Goal: Contribute content: Contribute content

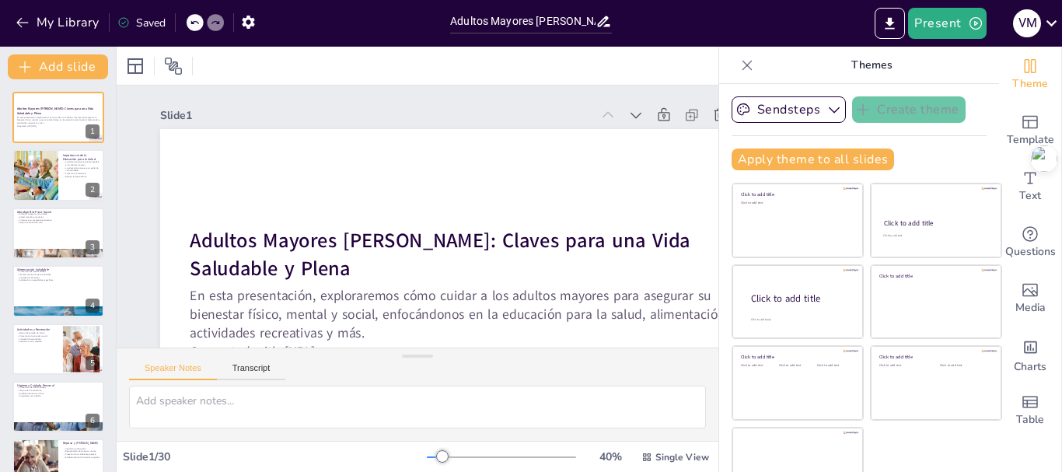
checkbox input "true"
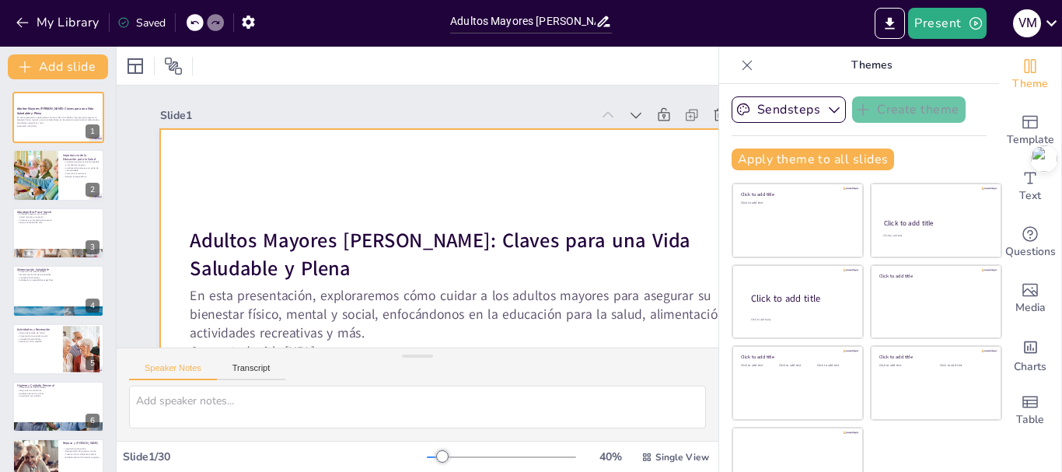
checkbox input "true"
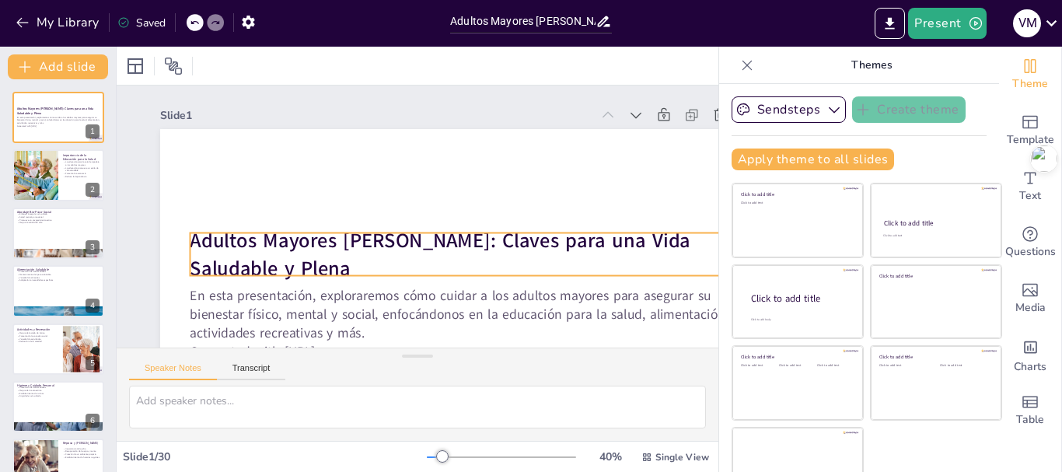
checkbox input "true"
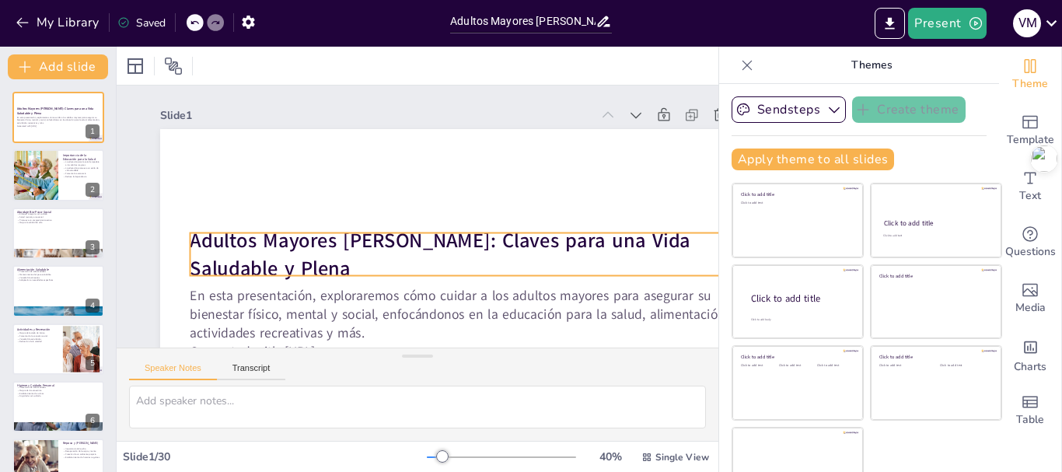
checkbox input "true"
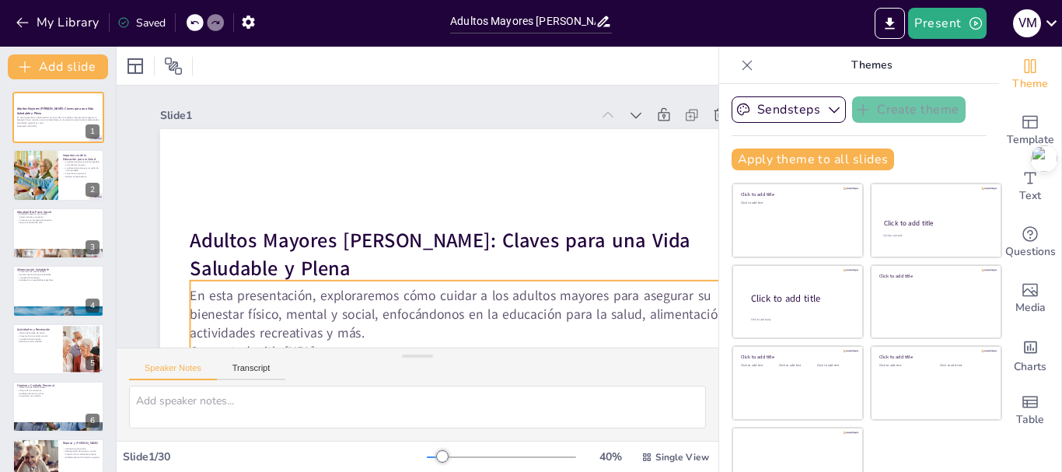
checkbox input "true"
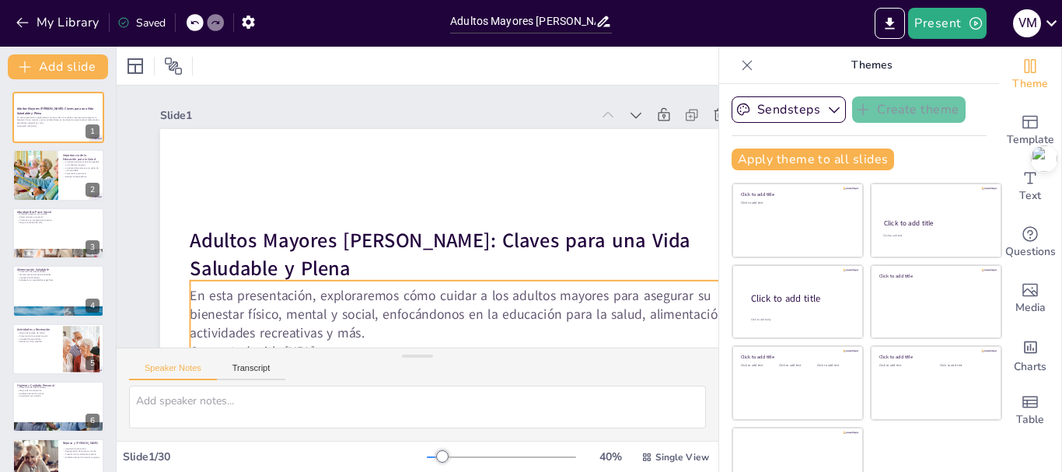
checkbox input "true"
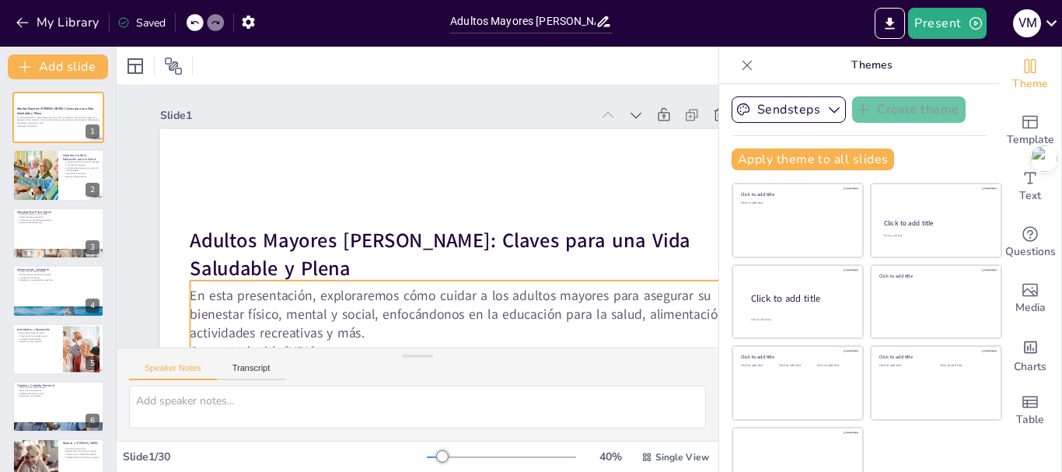
checkbox input "true"
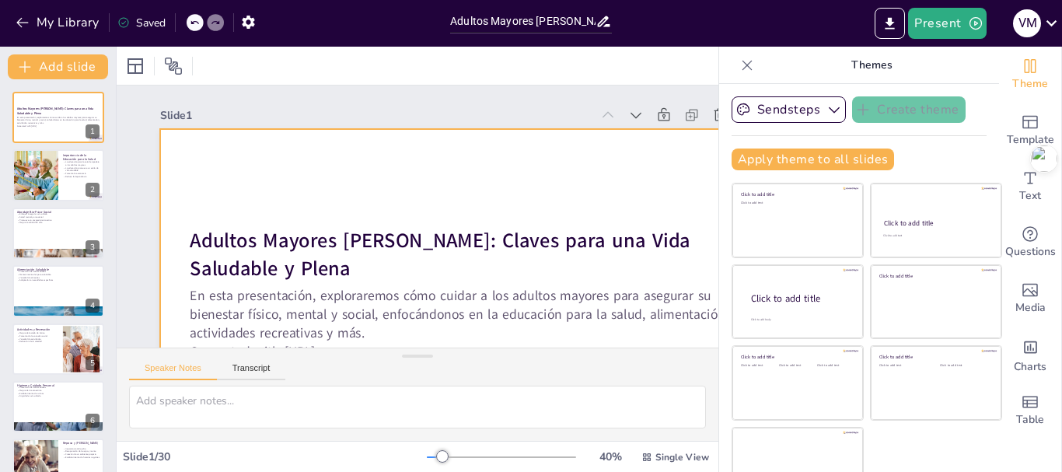
checkbox input "true"
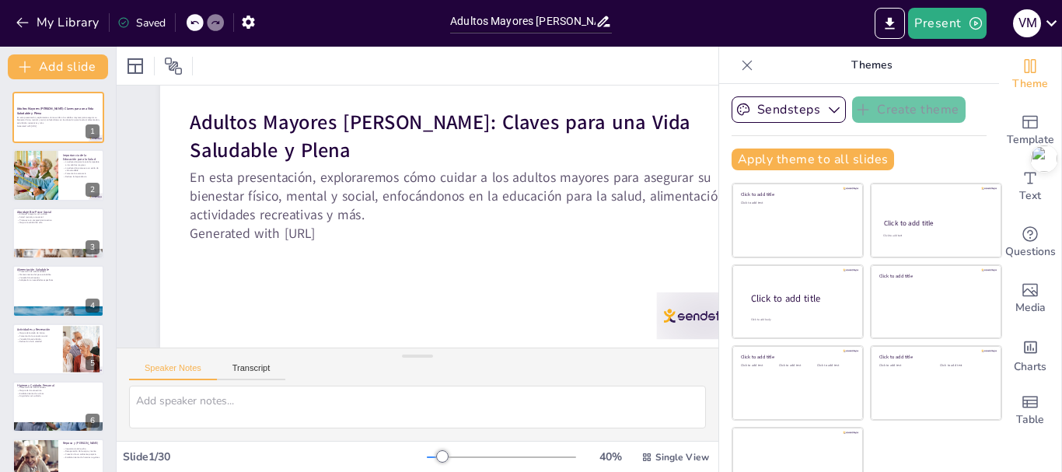
scroll to position [130, 0]
checkbox input "true"
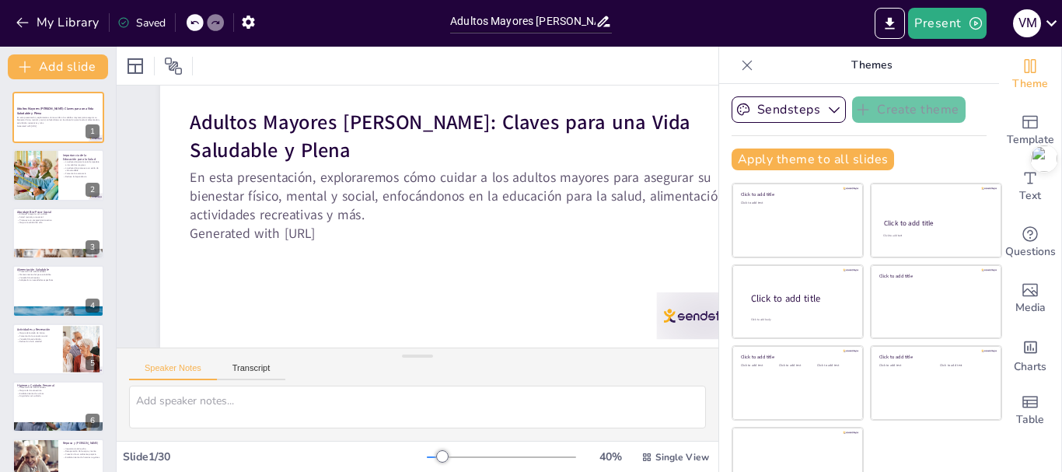
checkbox input "true"
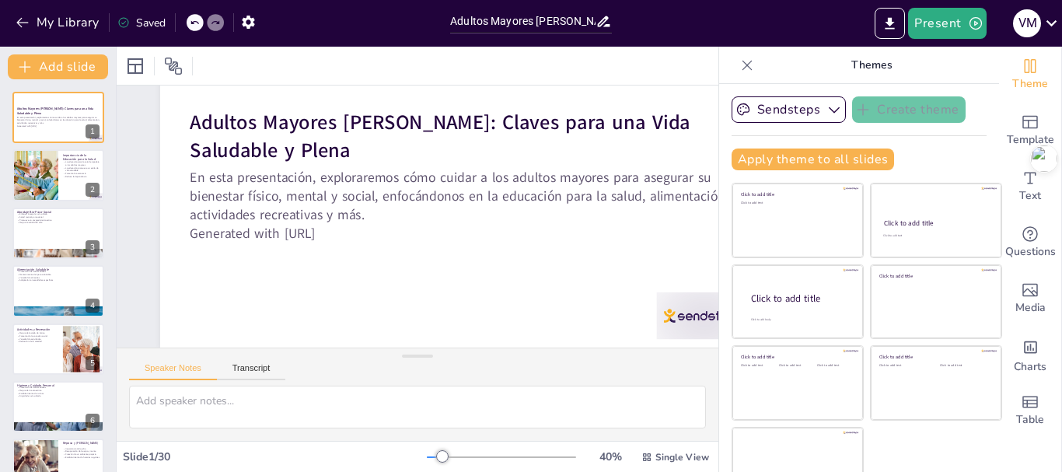
checkbox input "true"
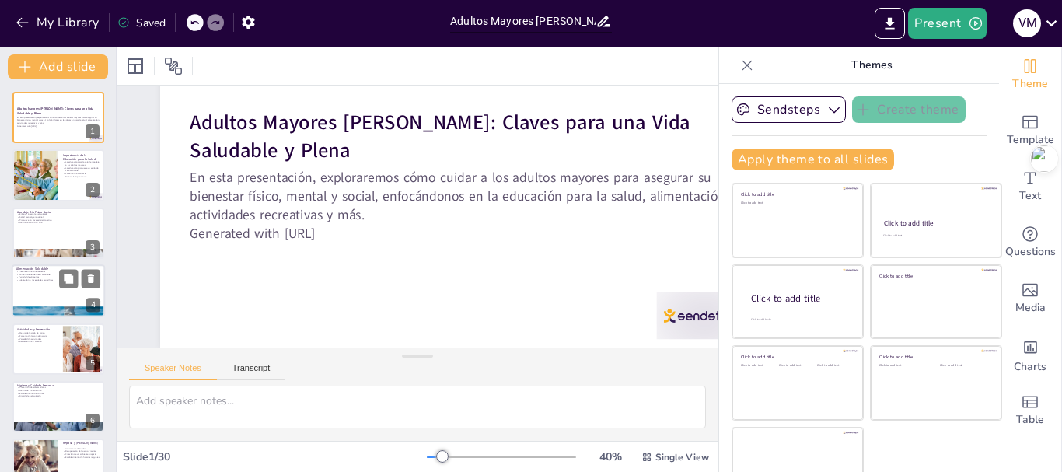
checkbox input "true"
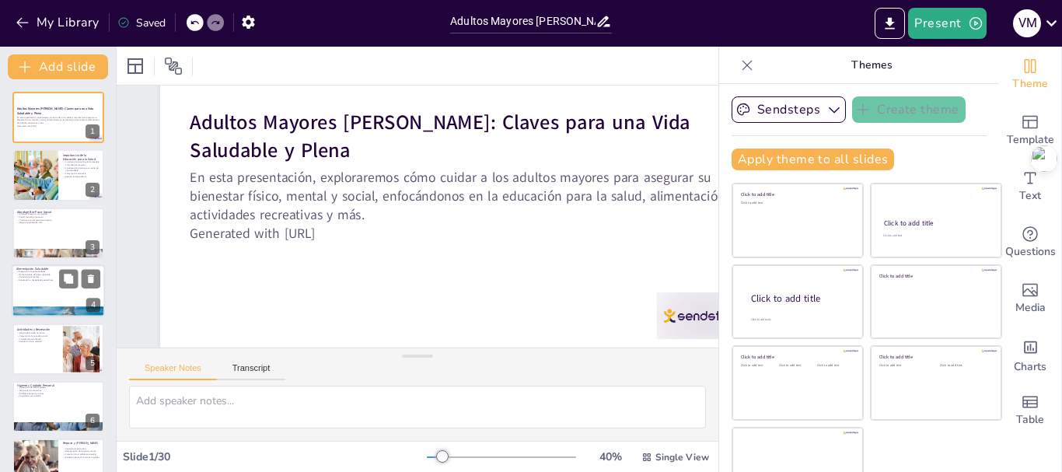
checkbox input "true"
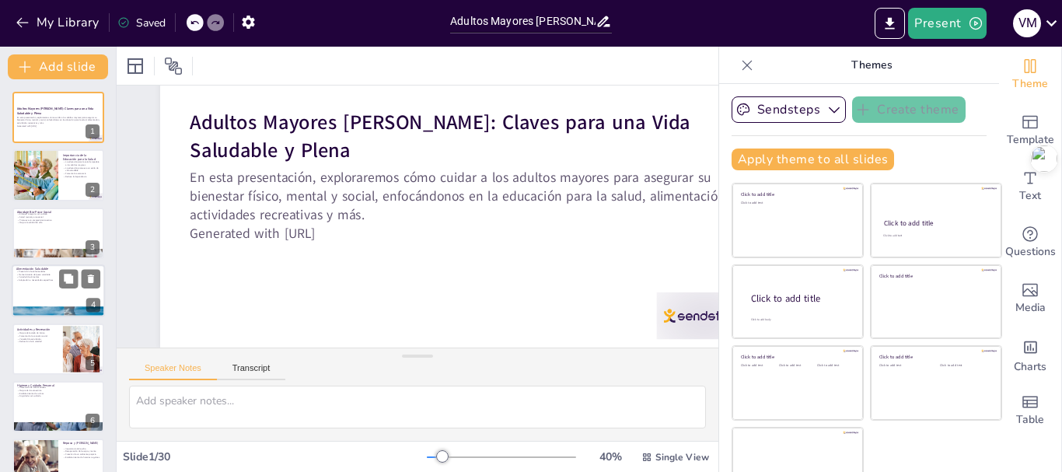
checkbox input "true"
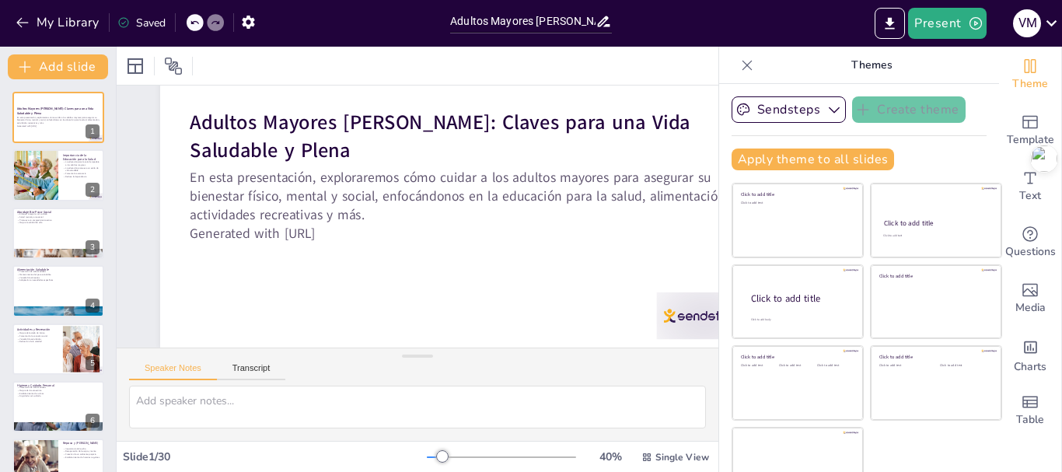
checkbox input "true"
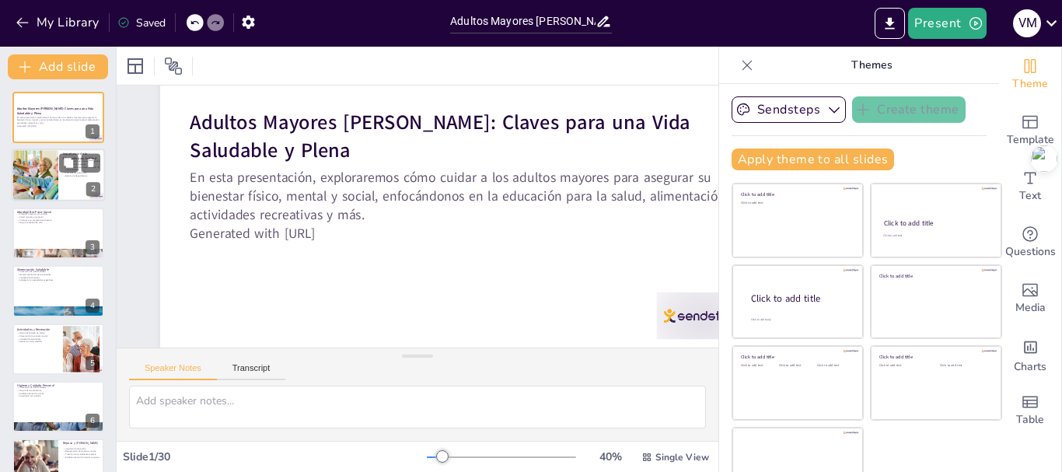
checkbox input "true"
click at [39, 173] on div at bounding box center [34, 175] width 79 height 53
checkbox input "true"
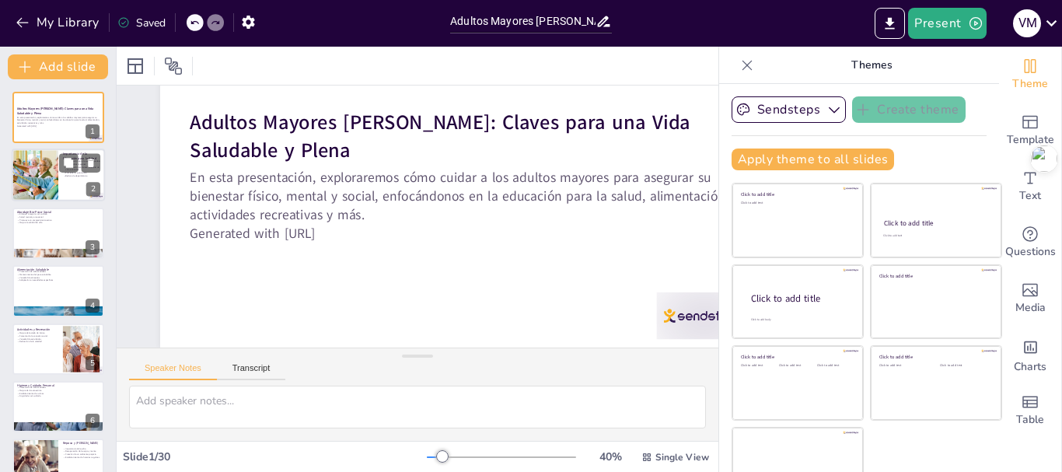
checkbox input "true"
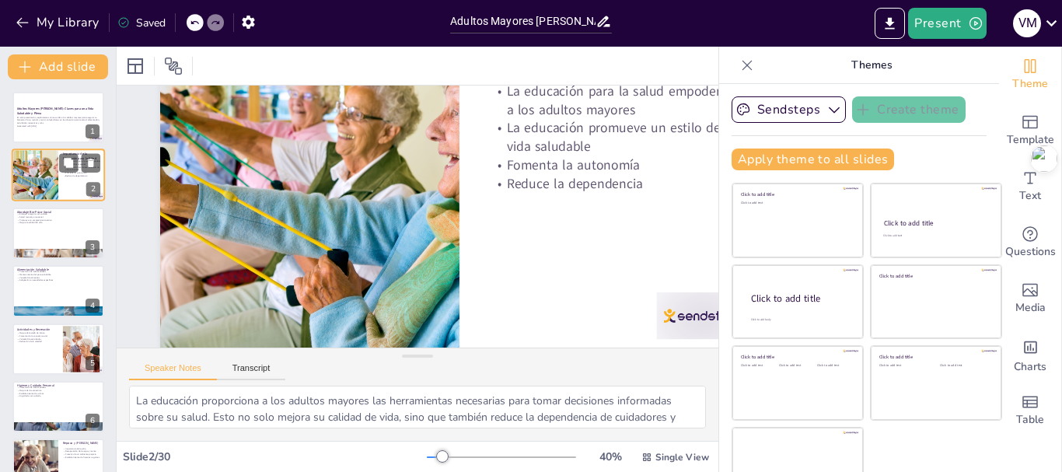
scroll to position [0, 0]
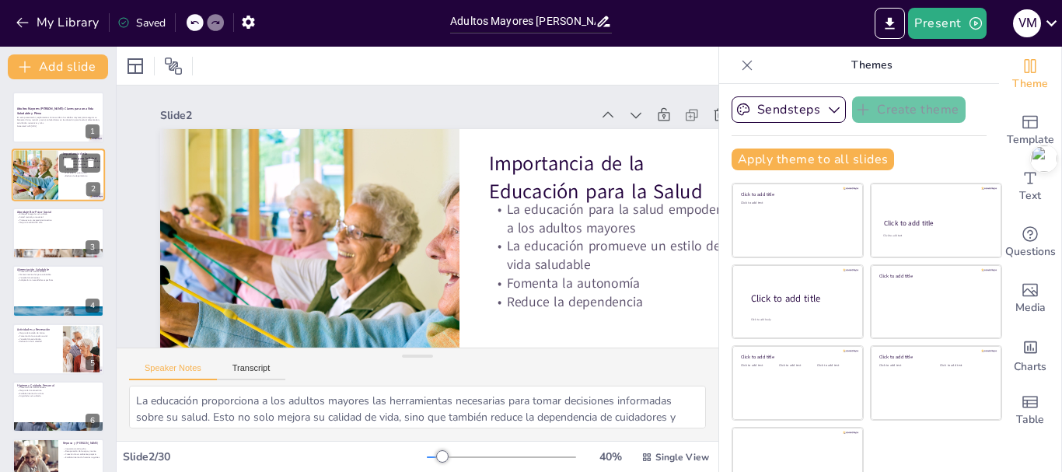
checkbox input "true"
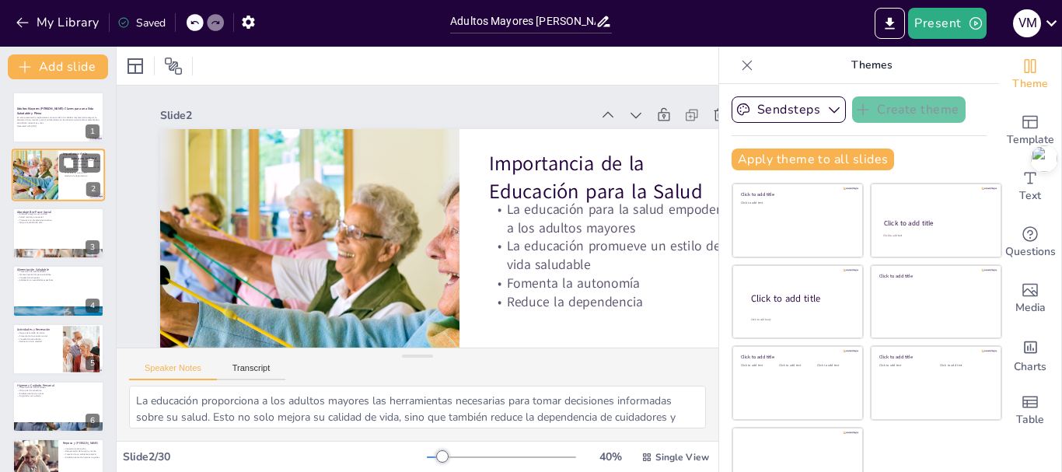
checkbox input "true"
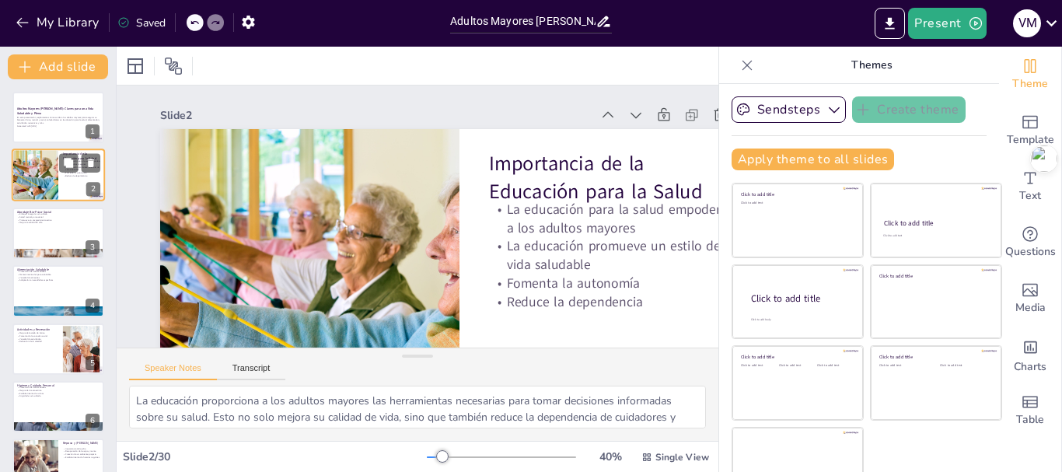
checkbox input "true"
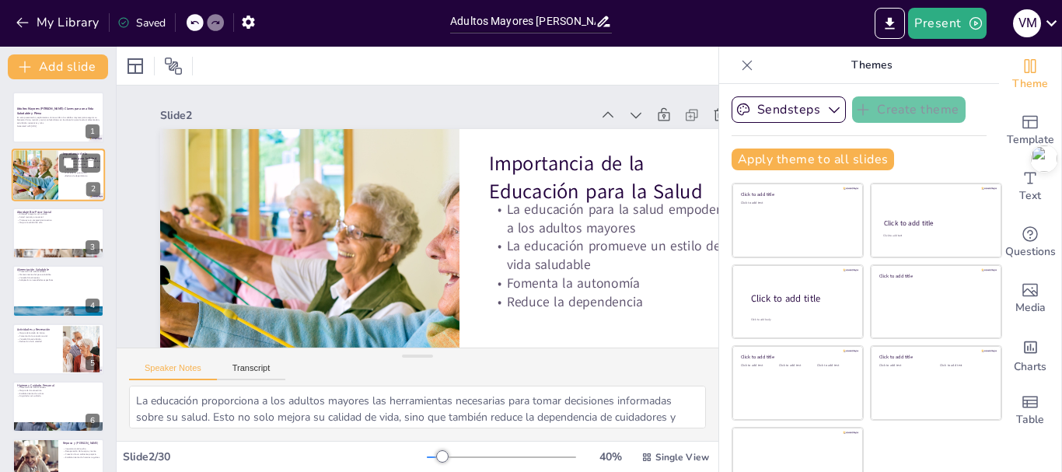
checkbox input "true"
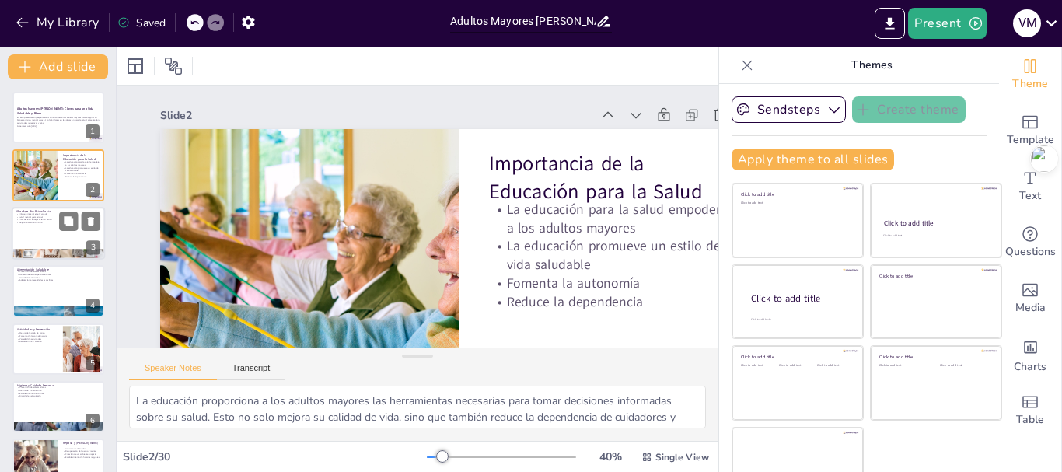
checkbox input "true"
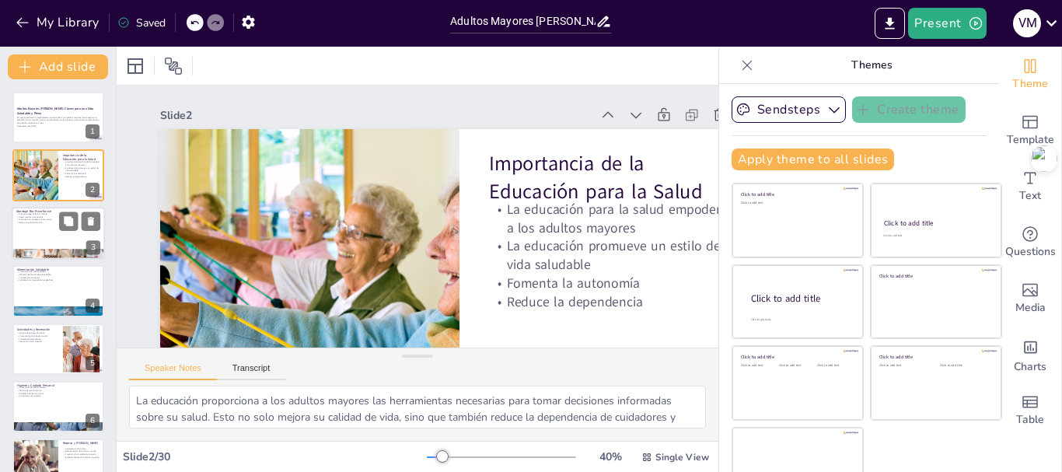
checkbox input "true"
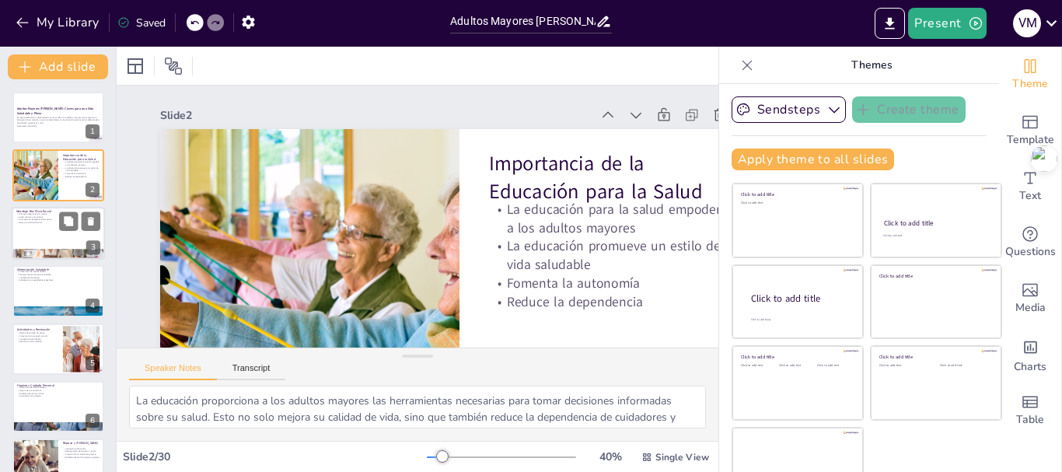
checkbox input "true"
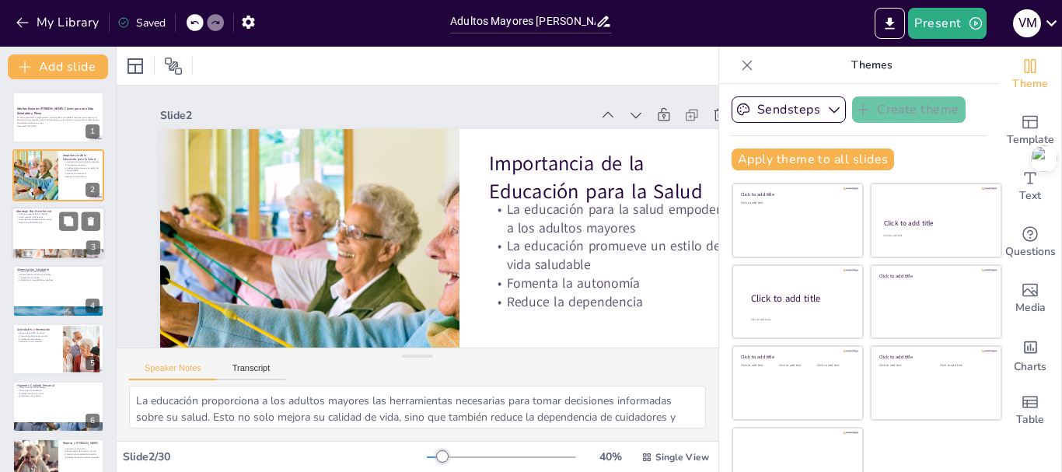
checkbox input "true"
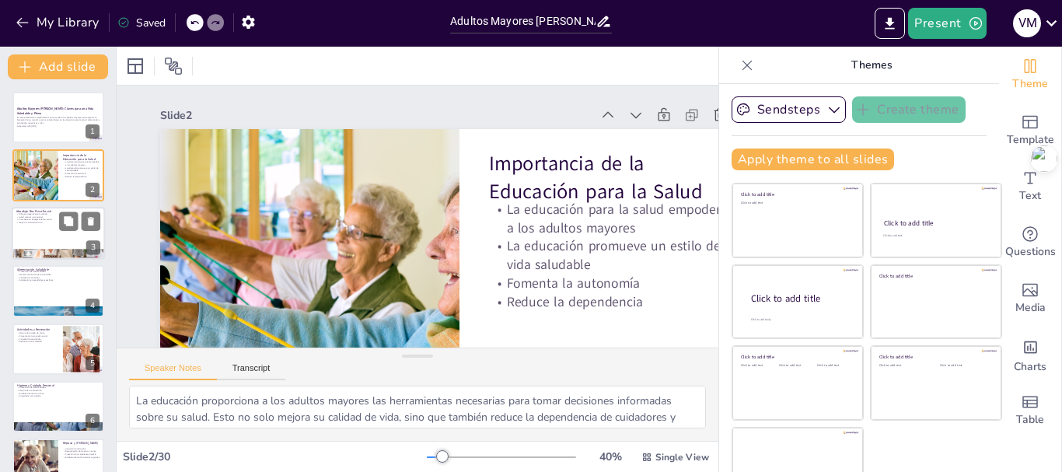
checkbox input "true"
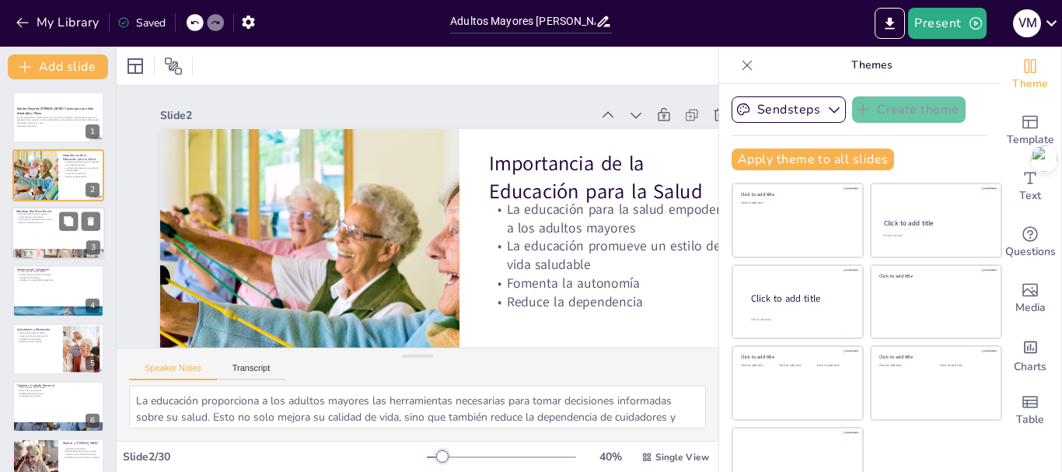
checkbox input "true"
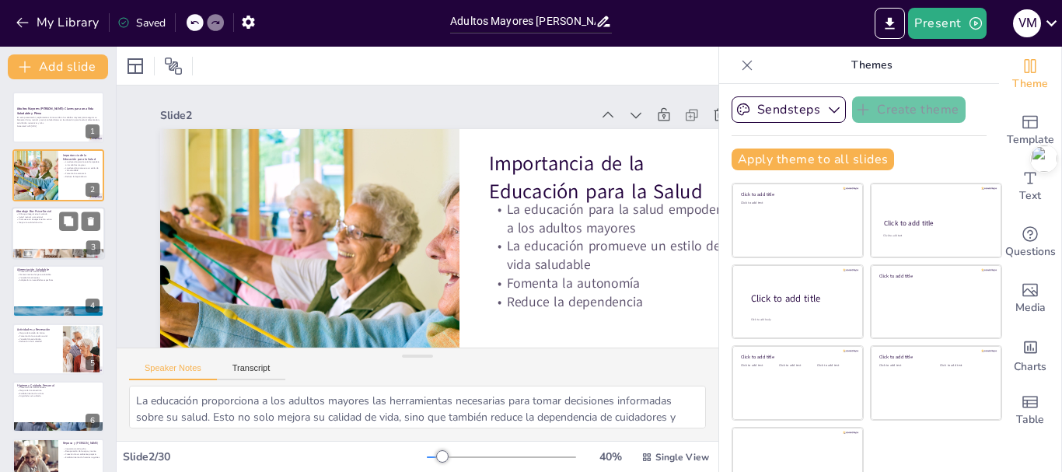
click at [40, 229] on div at bounding box center [58, 233] width 93 height 53
checkbox input "true"
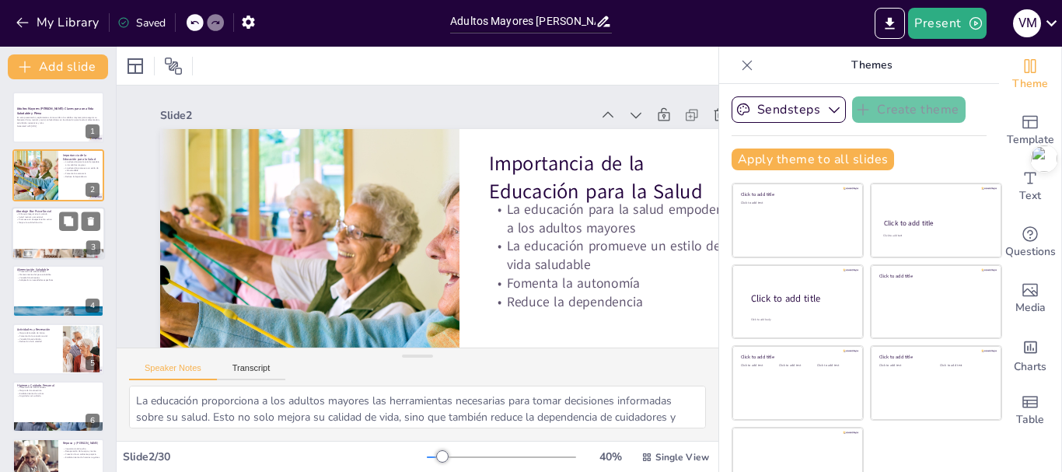
checkbox input "true"
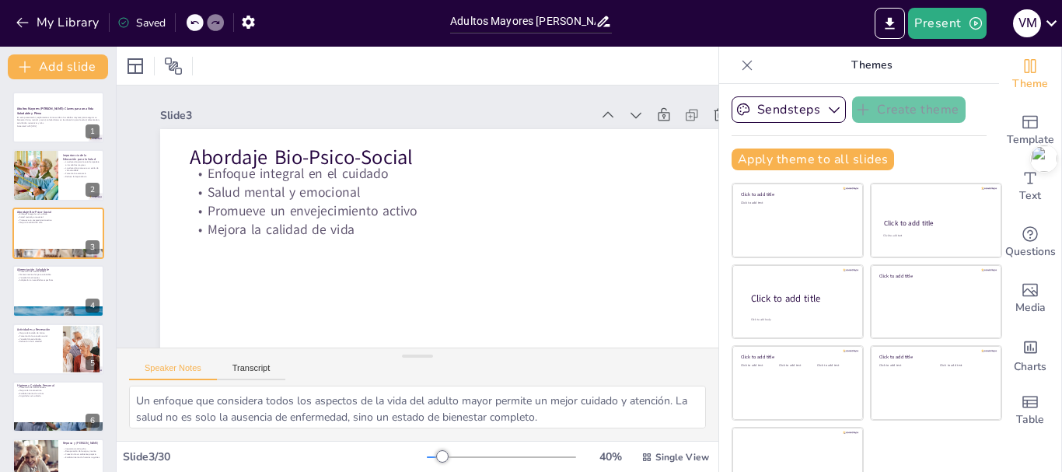
checkbox input "true"
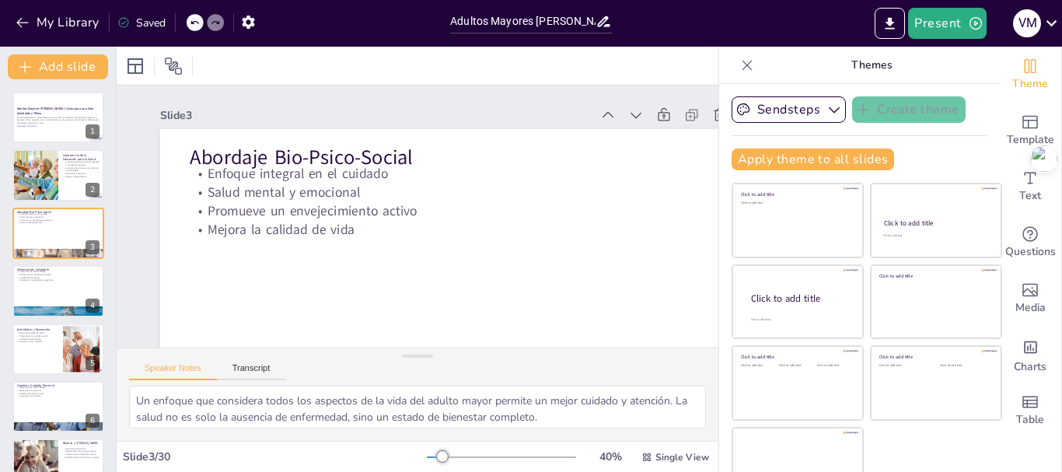
checkbox input "true"
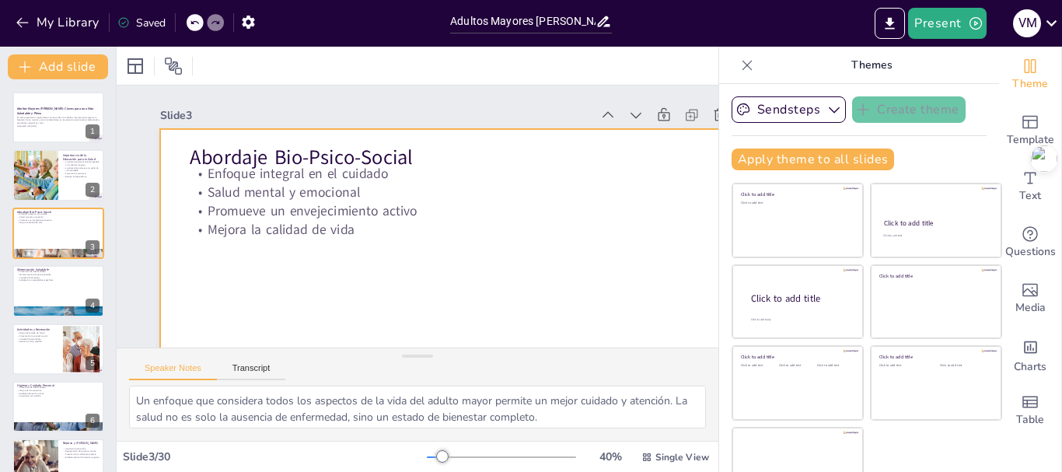
checkbox input "true"
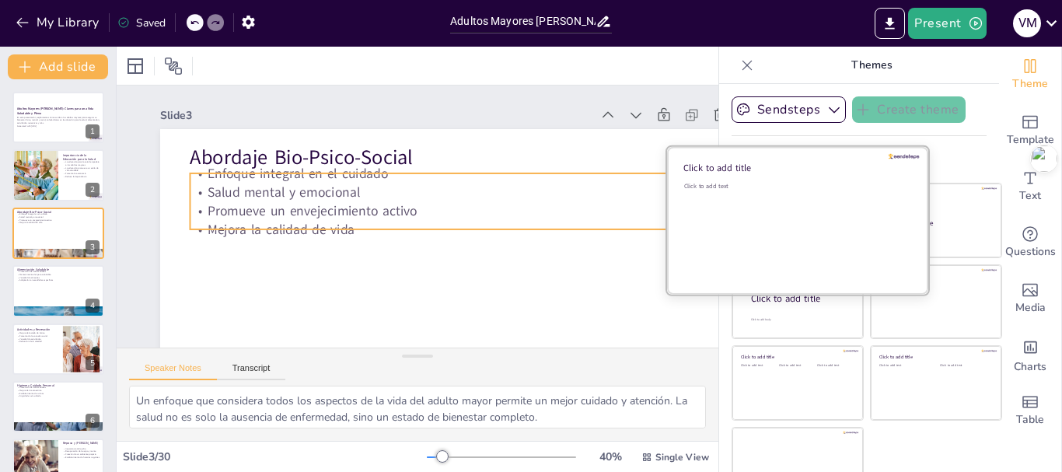
checkbox input "true"
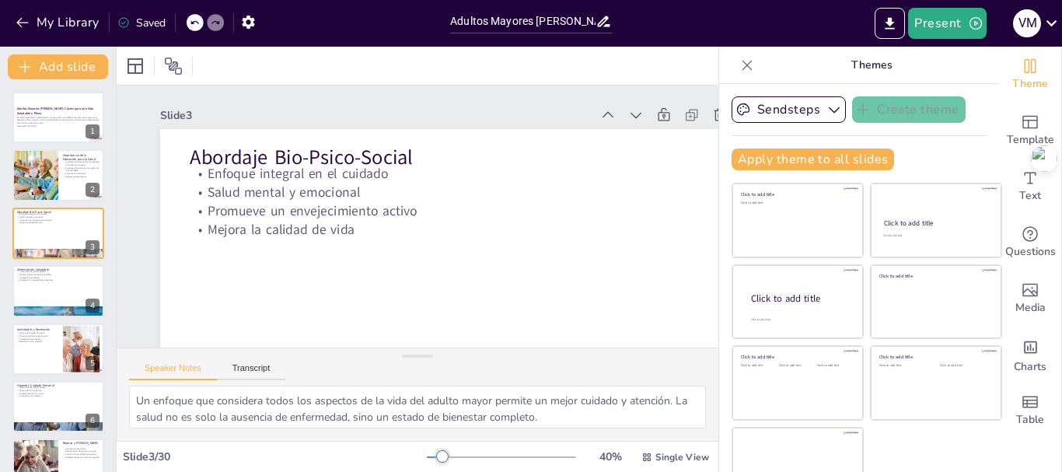
checkbox input "true"
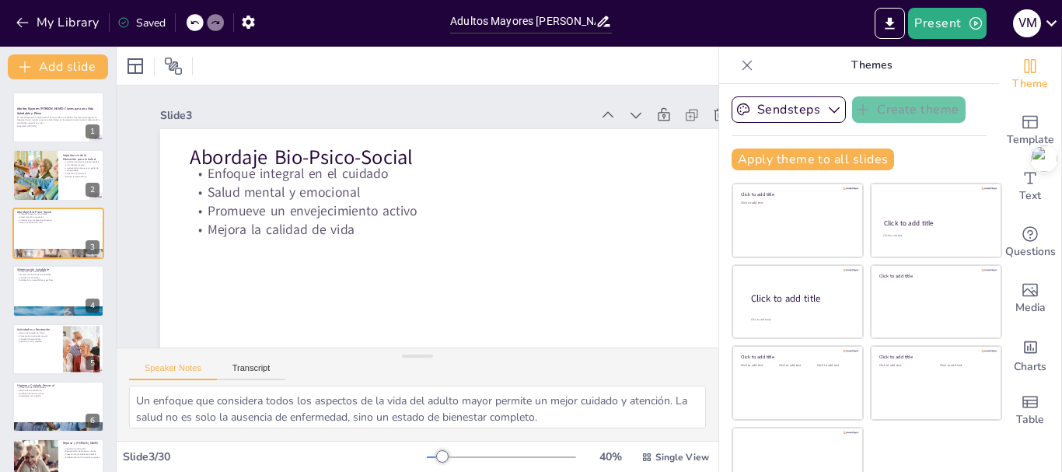
checkbox input "true"
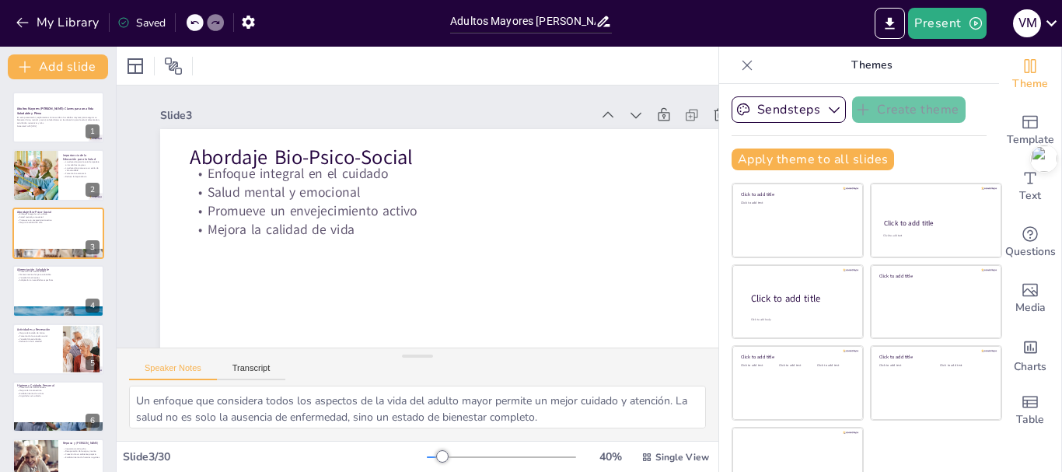
checkbox input "true"
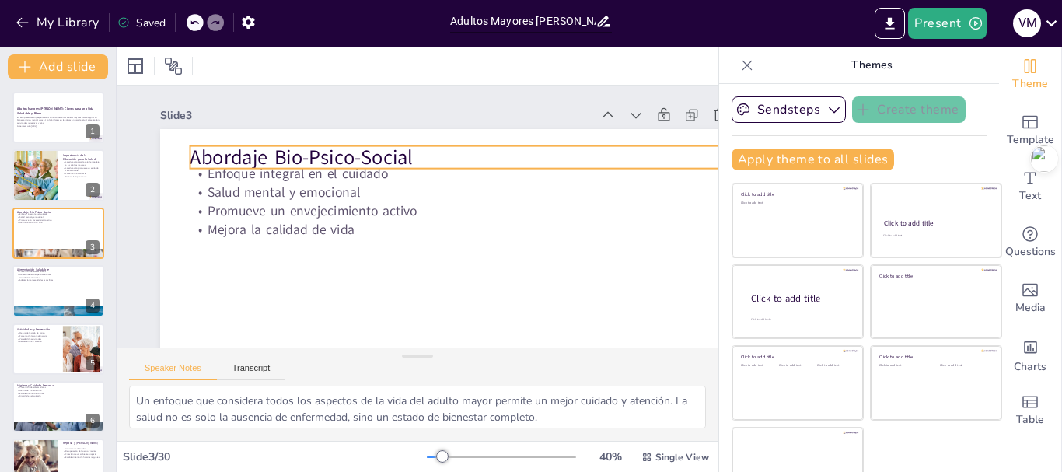
checkbox input "true"
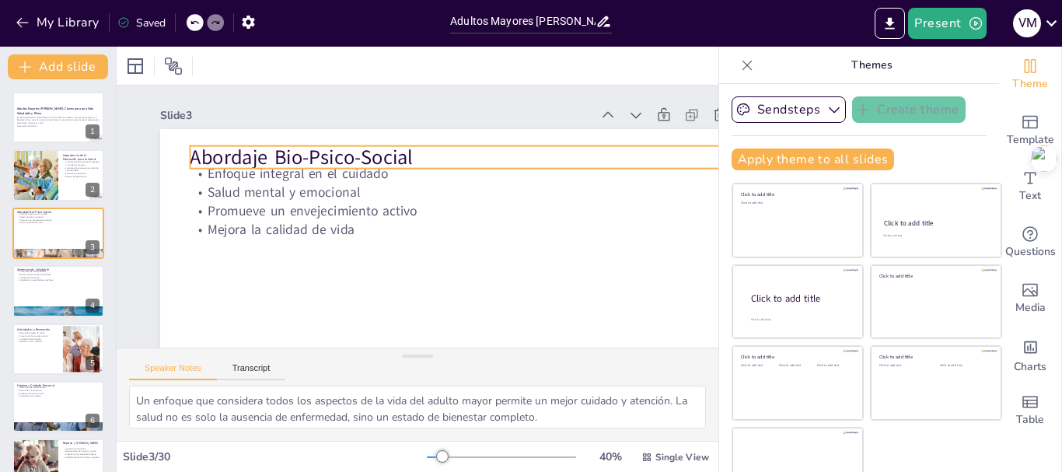
checkbox input "true"
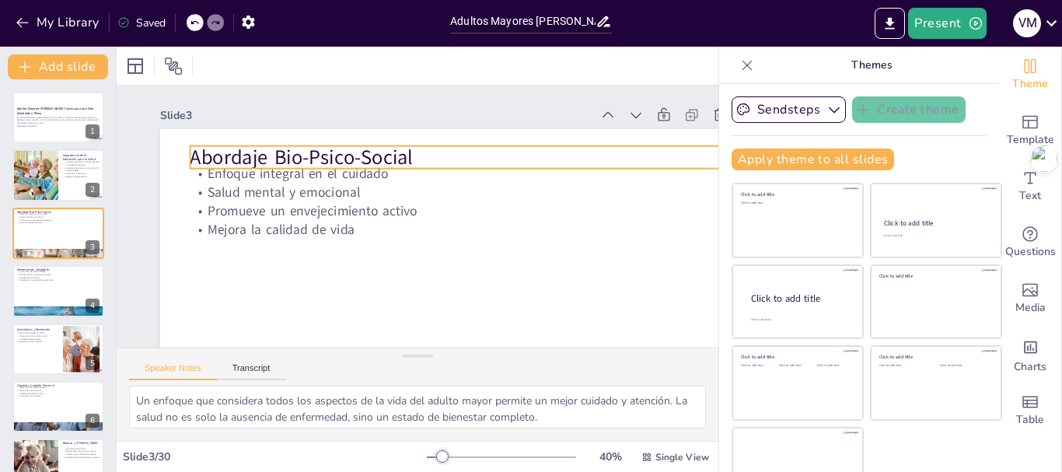
checkbox input "true"
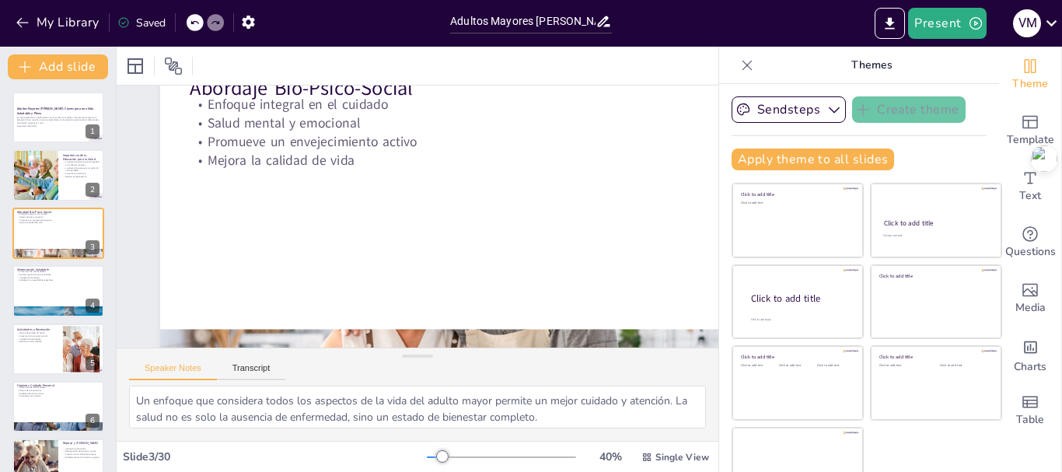
scroll to position [130, 0]
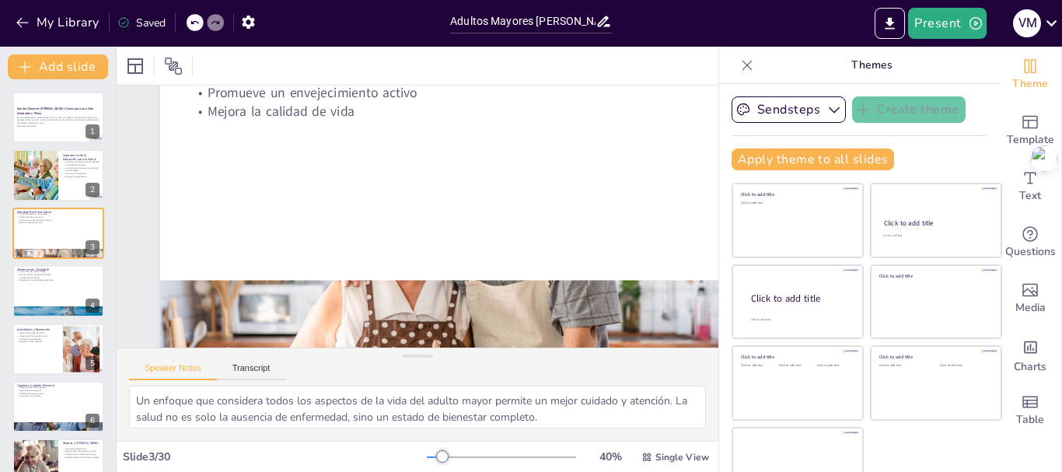
checkbox input "true"
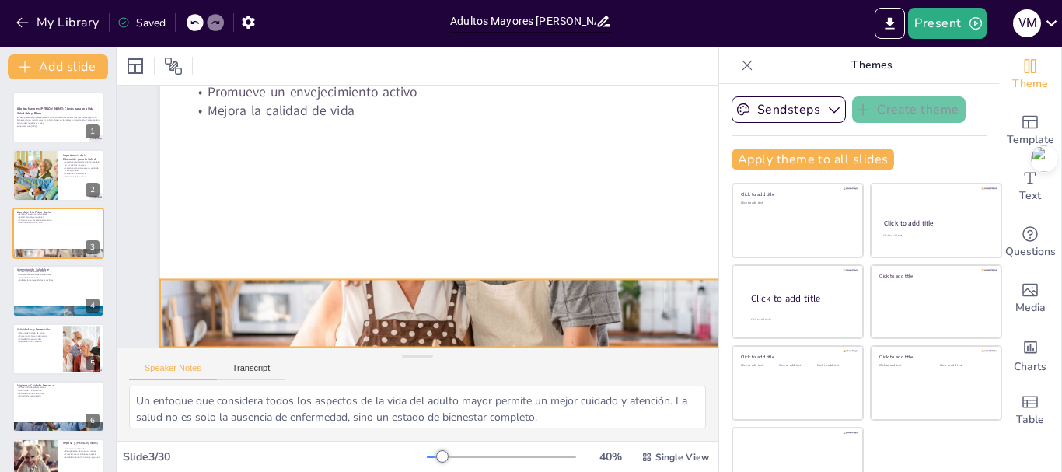
checkbox input "true"
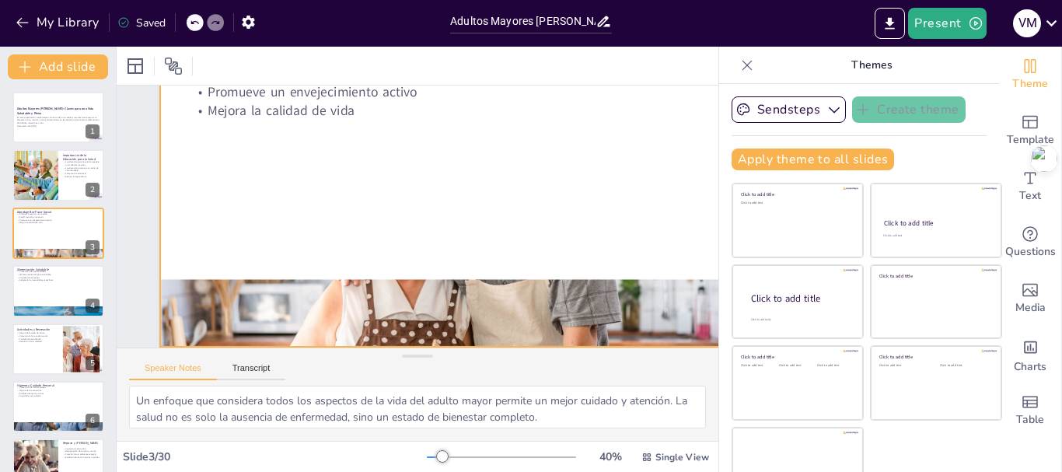
checkbox input "true"
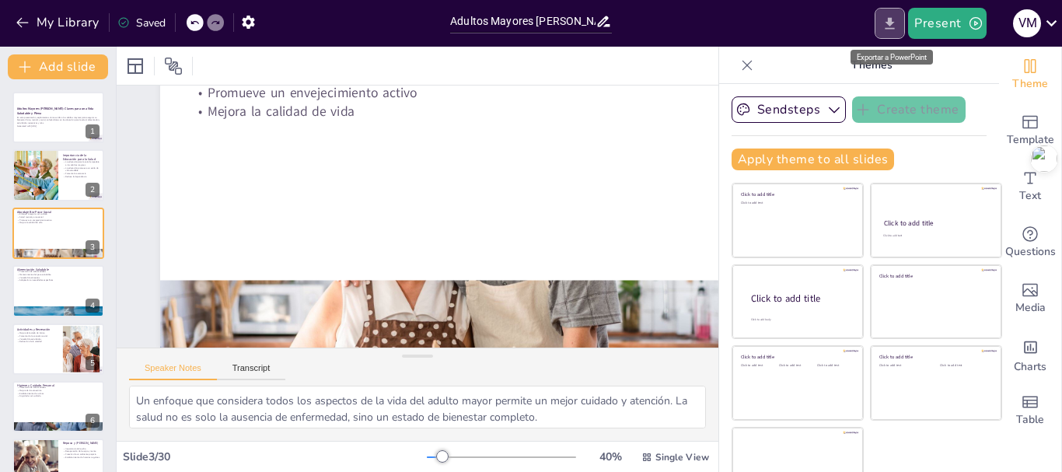
click at [893, 22] on icon "Export to PowerPoint" at bounding box center [889, 23] width 9 height 12
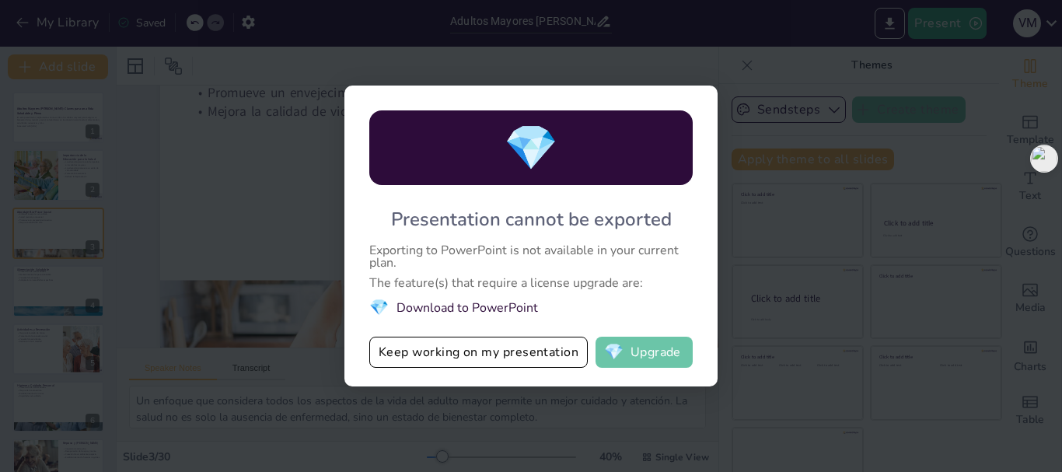
click at [628, 358] on button "💎 Upgrade" at bounding box center [643, 351] width 97 height 31
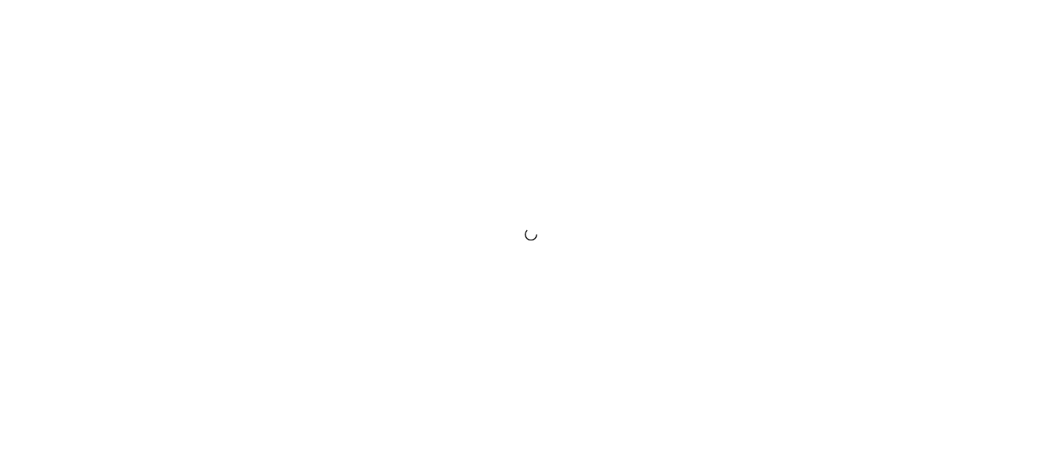
drag, startPoint x: 0, startPoint y: 0, endPoint x: 549, endPoint y: 218, distance: 591.2
click at [549, 218] on div at bounding box center [531, 236] width 1062 height 472
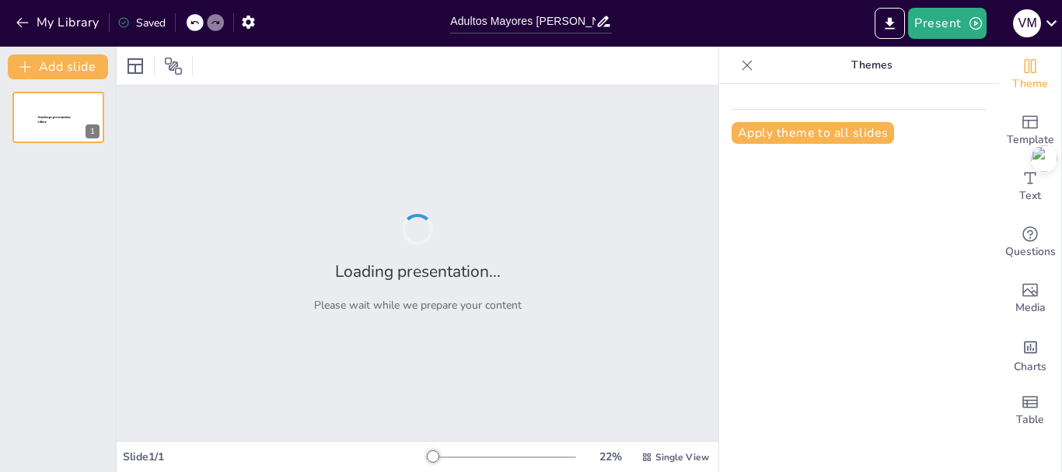
type input "Adultos Mayores [PERSON_NAME]: Claves para una Vida Saludable y Plena"
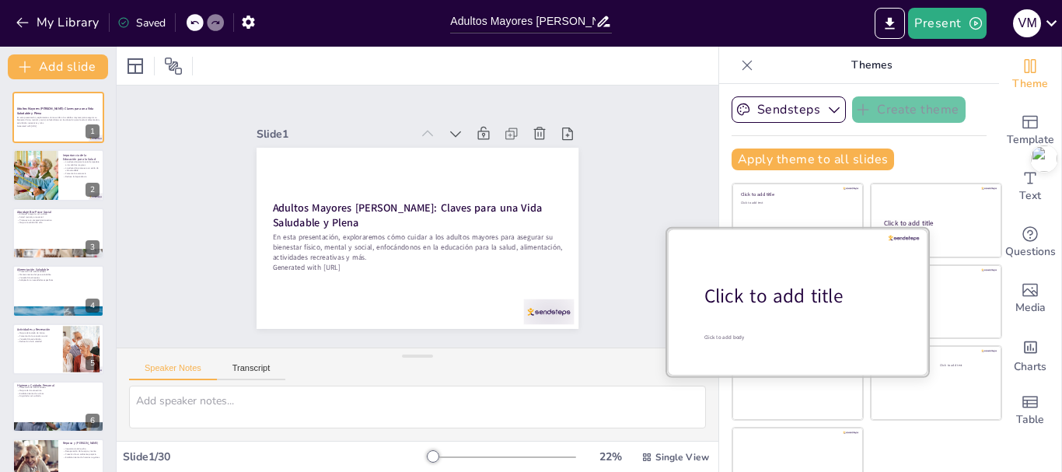
checkbox input "true"
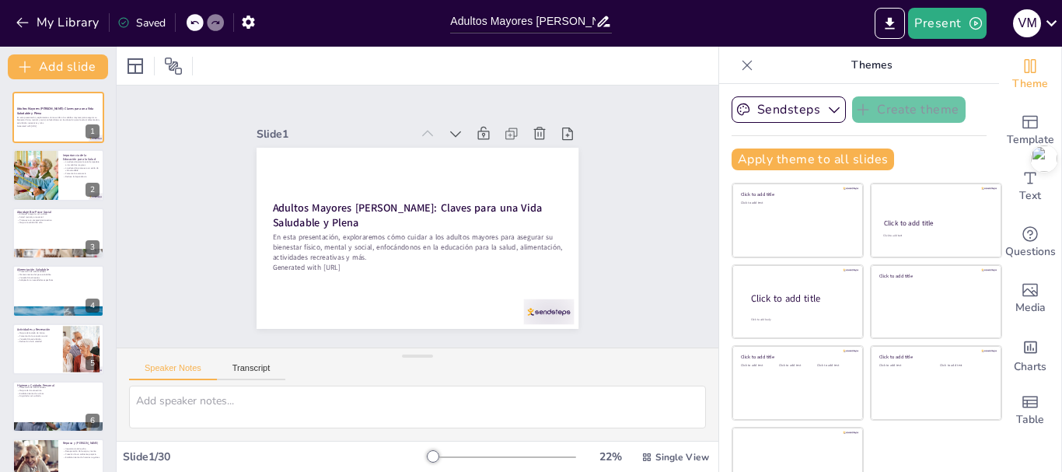
checkbox input "true"
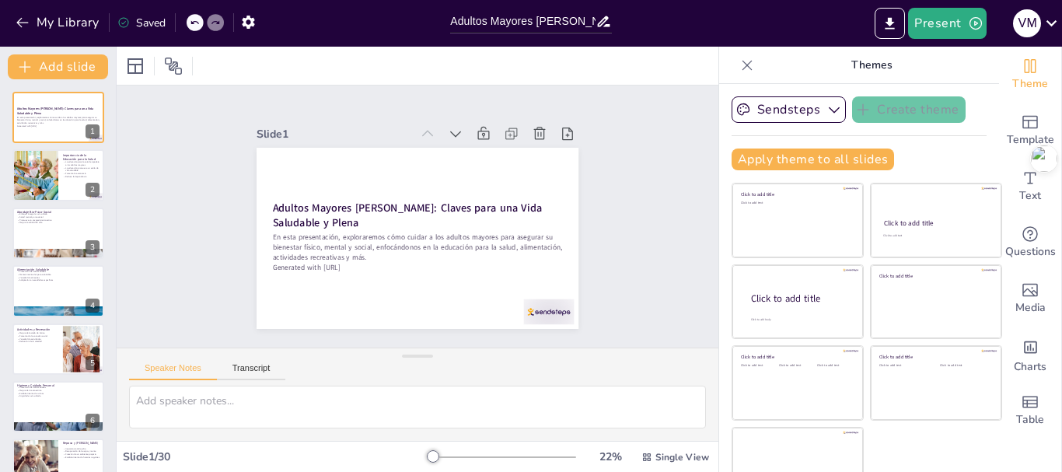
checkbox input "true"
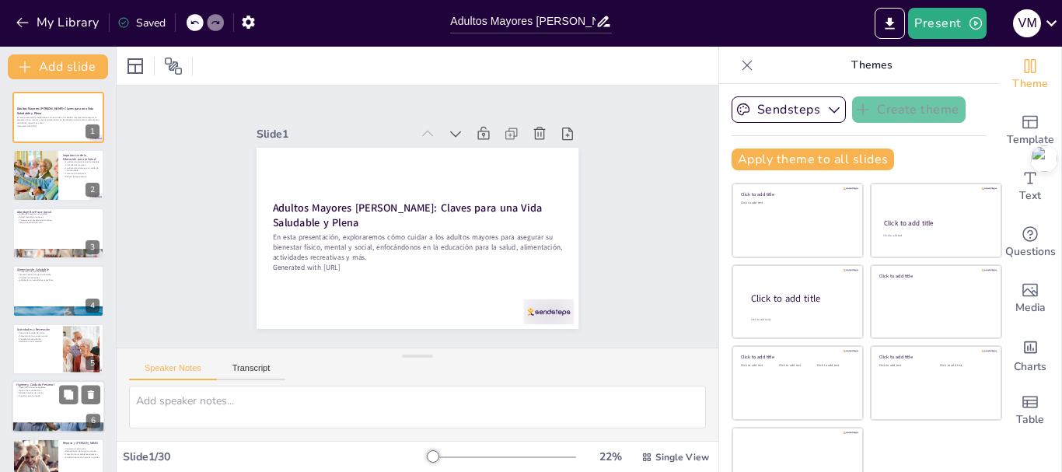
checkbox input "true"
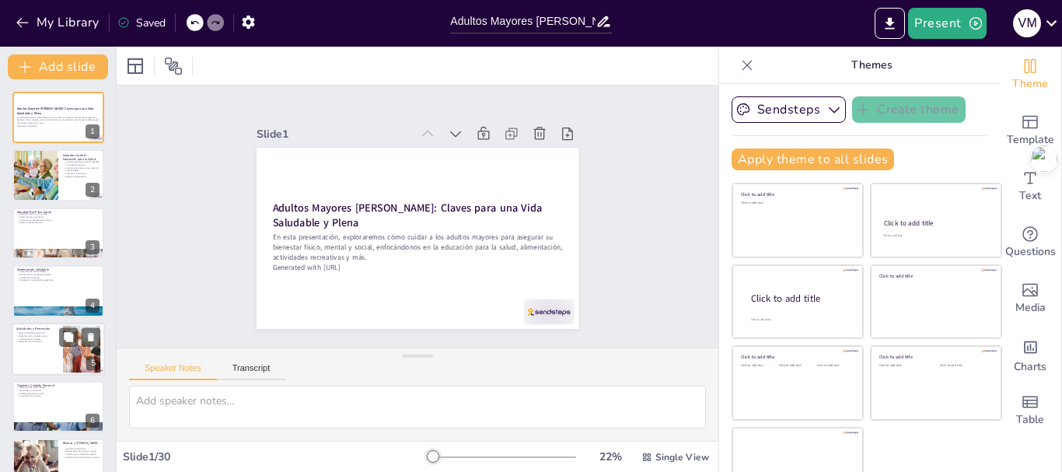
checkbox input "true"
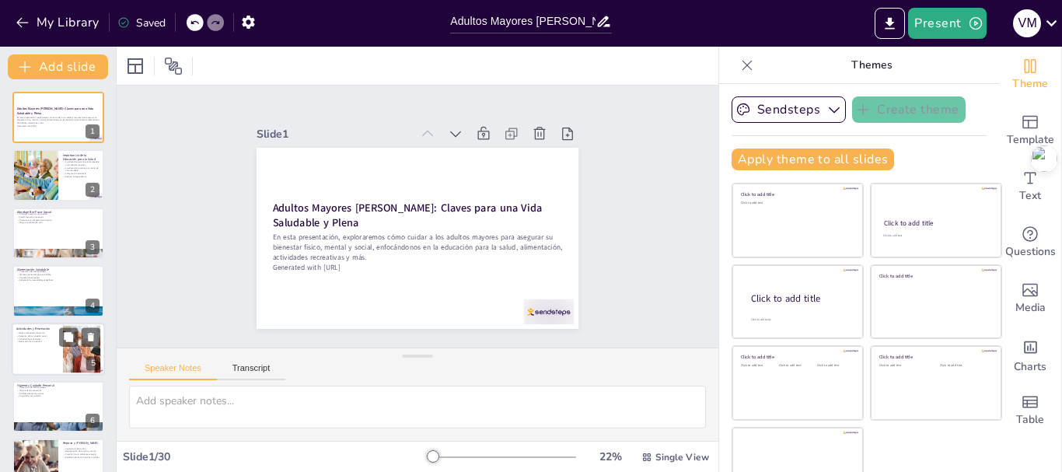
checkbox input "true"
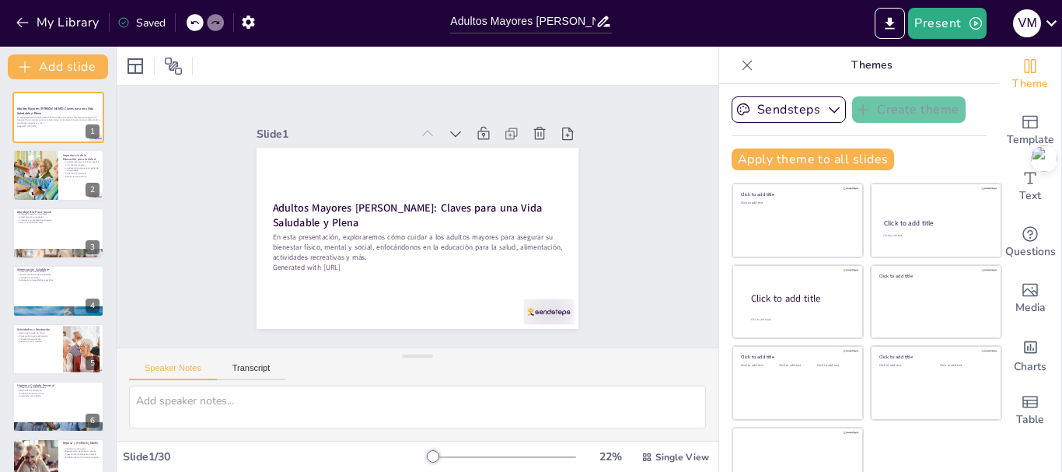
checkbox input "true"
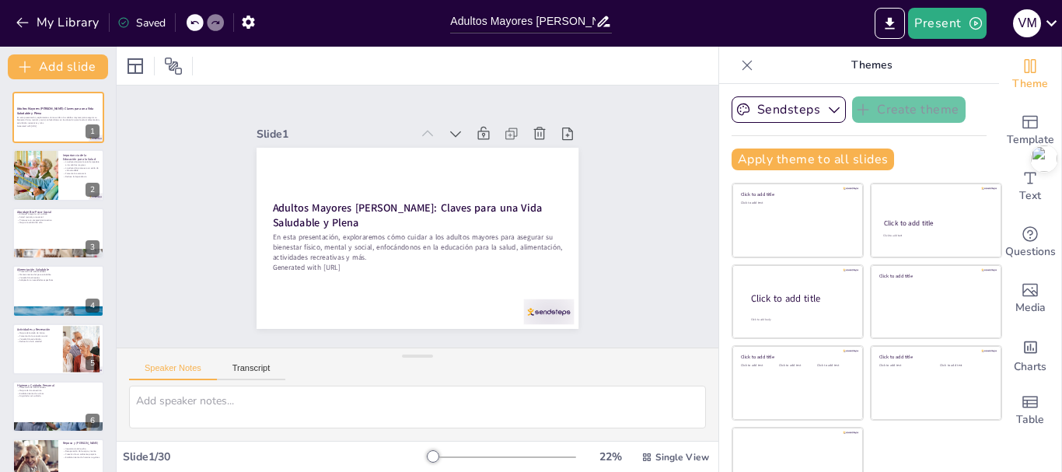
checkbox input "true"
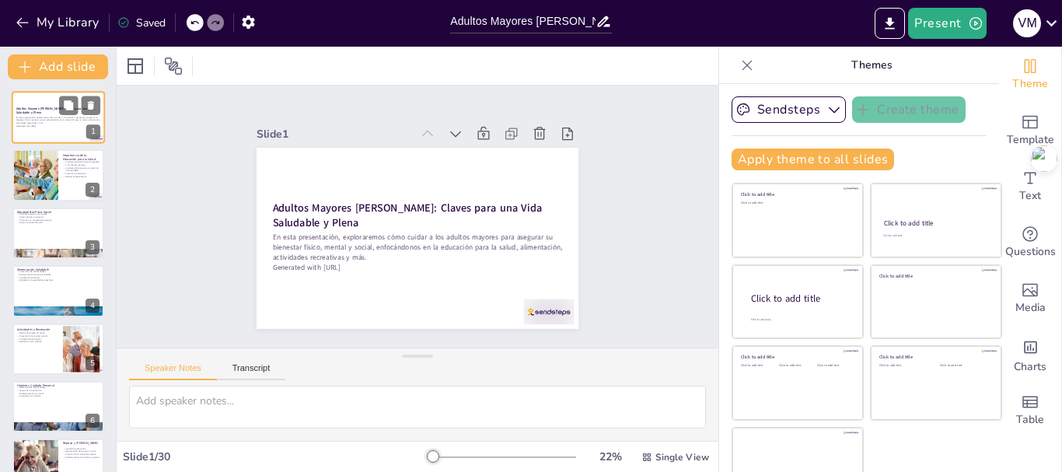
checkbox input "true"
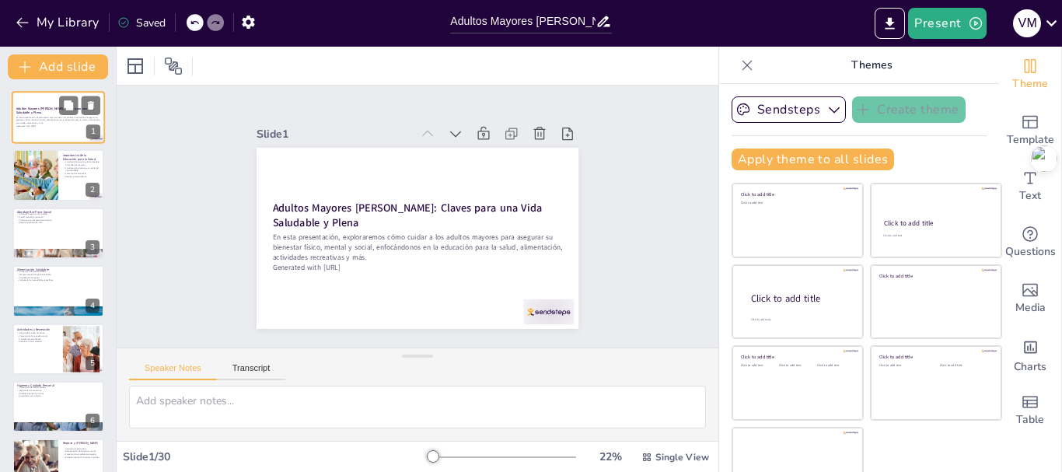
checkbox input "true"
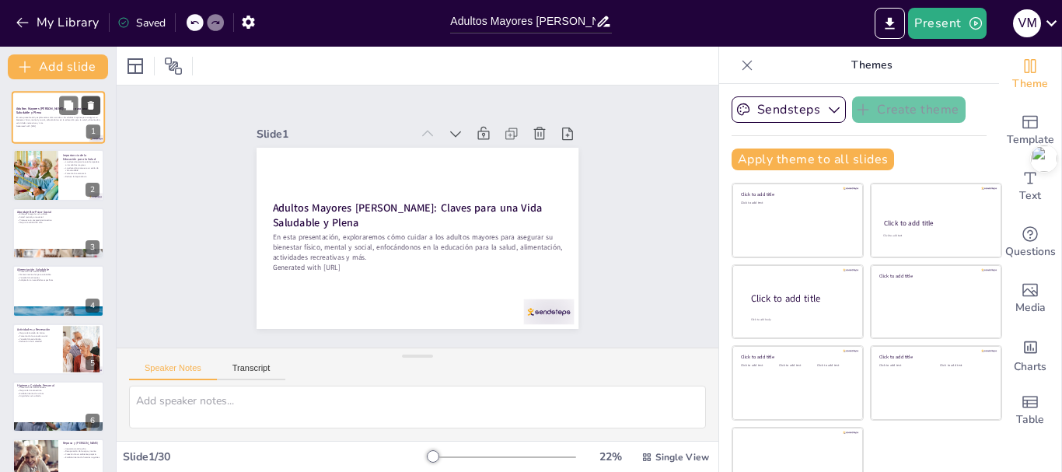
checkbox input "true"
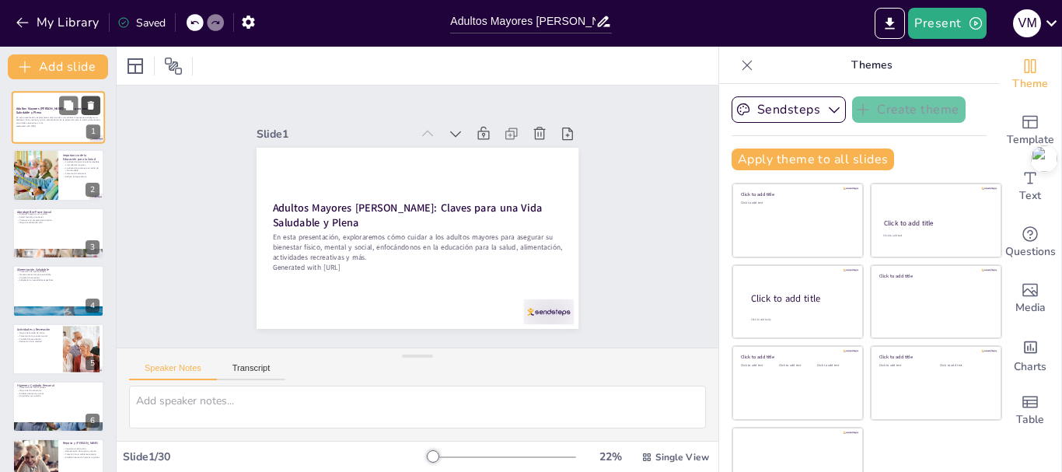
checkbox input "true"
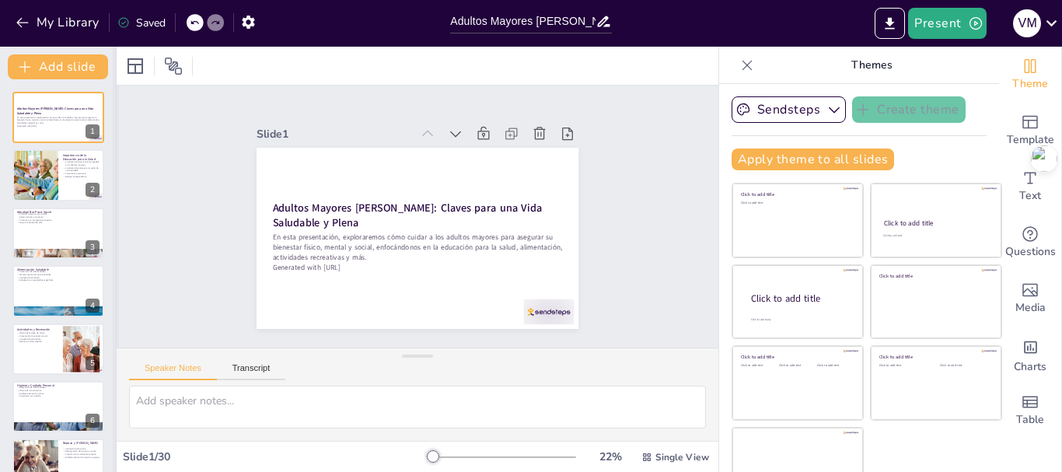
checkbox input "true"
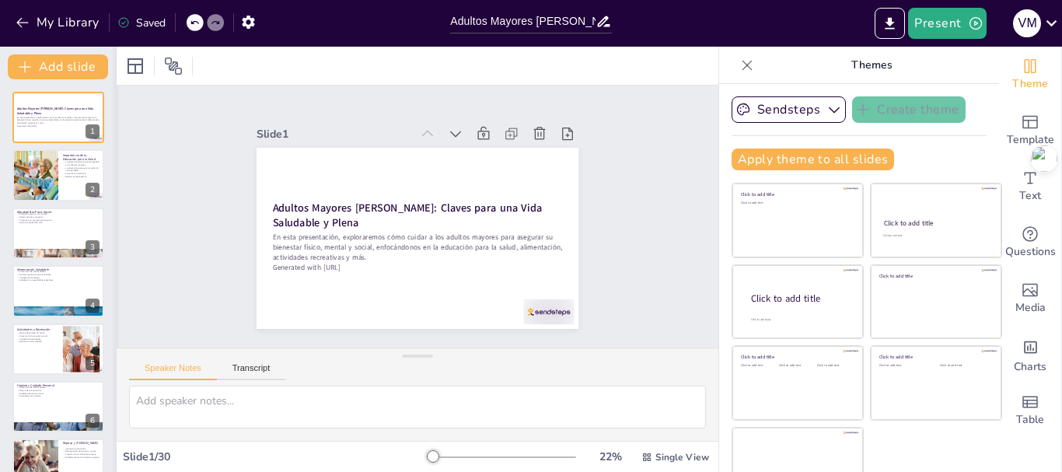
checkbox input "true"
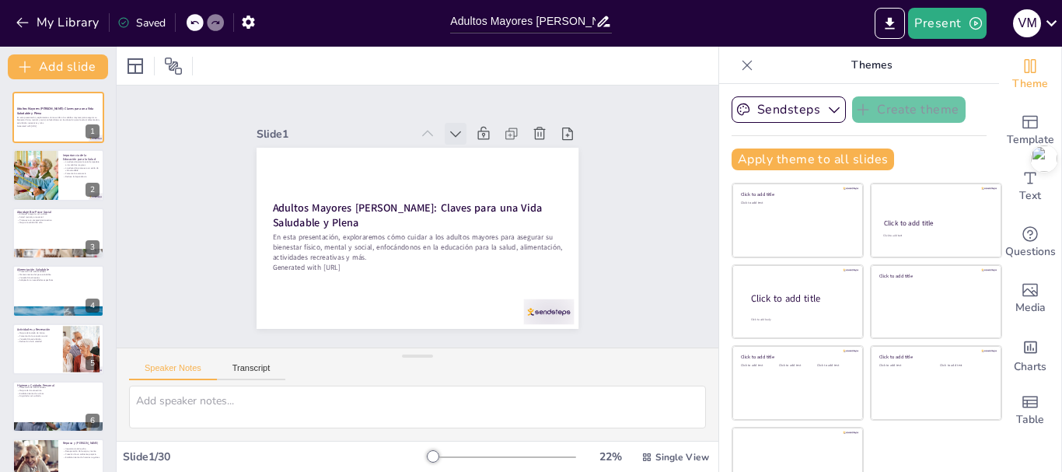
click at [490, 169] on icon at bounding box center [501, 180] width 22 height 22
checkbox input "true"
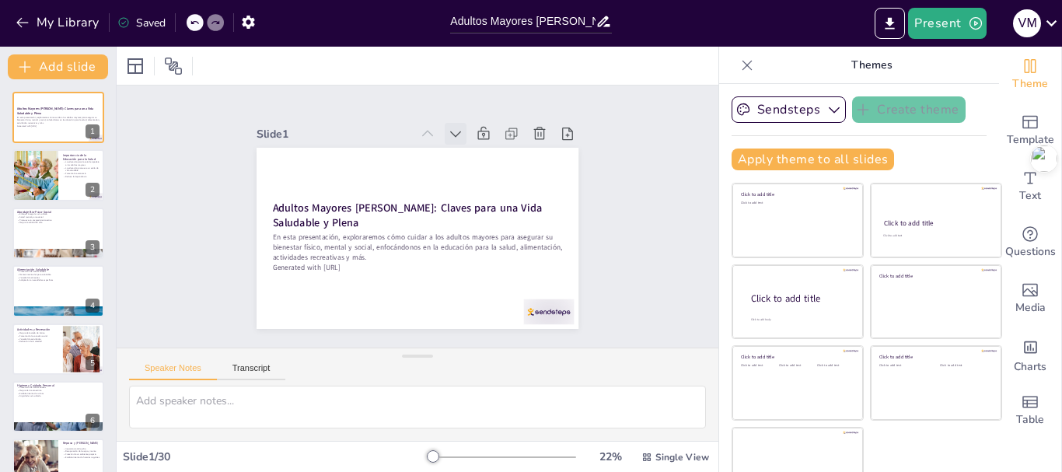
checkbox input "true"
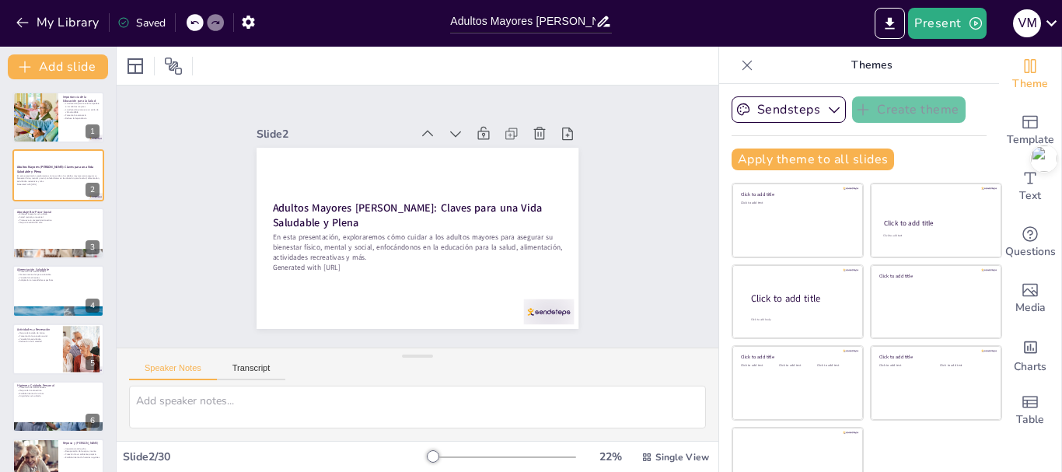
checkbox input "true"
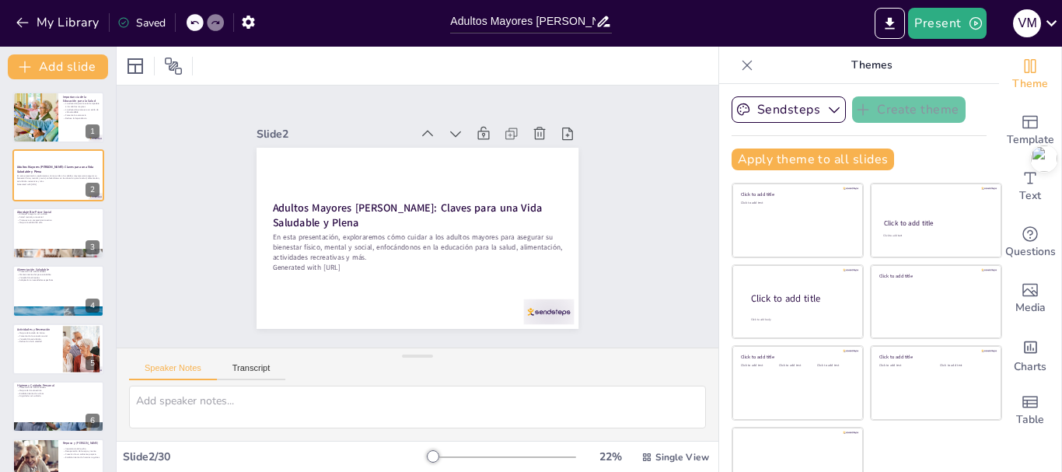
checkbox input "true"
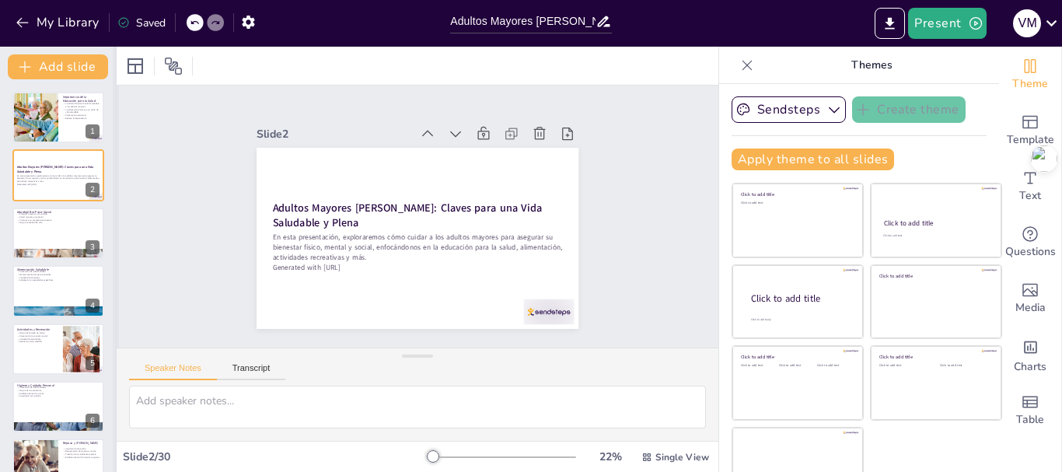
checkbox input "true"
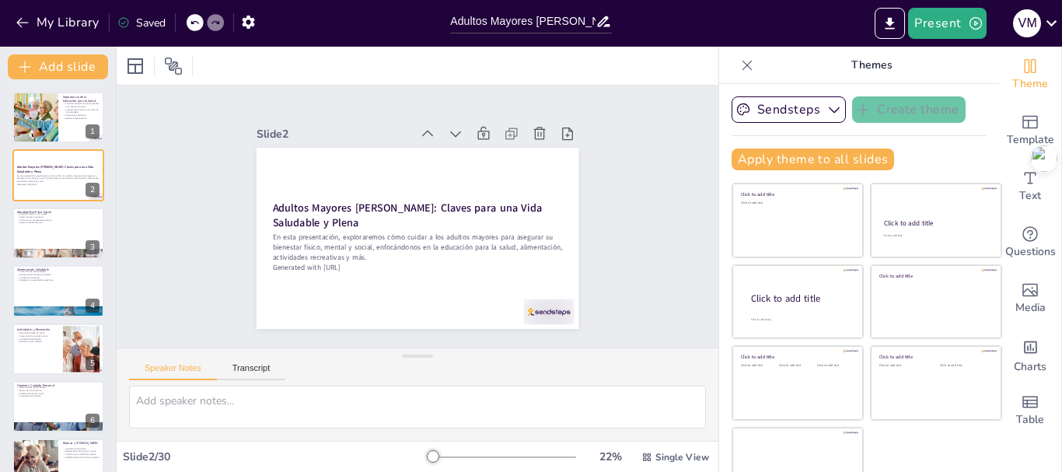
drag, startPoint x: 114, startPoint y: 159, endPoint x: 113, endPoint y: 176, distance: 17.2
click at [113, 176] on div "Add slide Importancia de la Educación para la Salud La educación para la salud …" at bounding box center [58, 259] width 117 height 425
checkbox input "true"
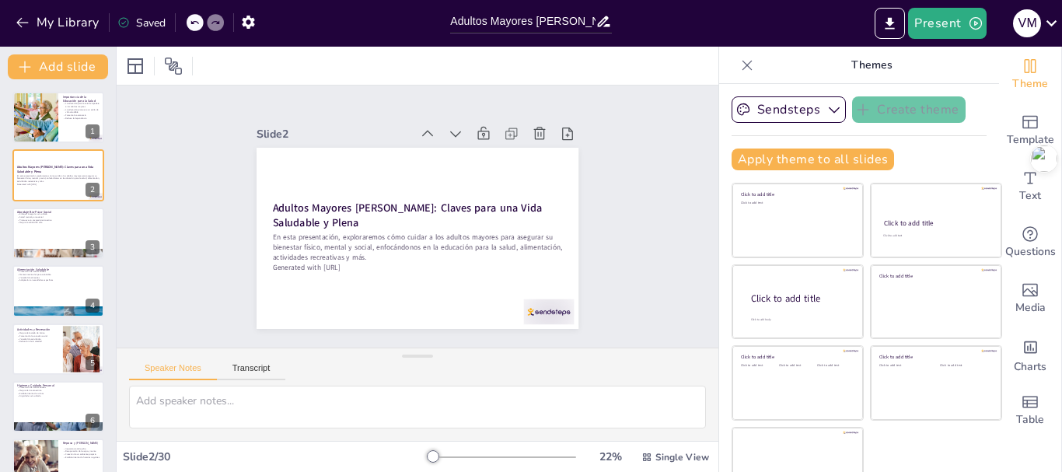
checkbox input "true"
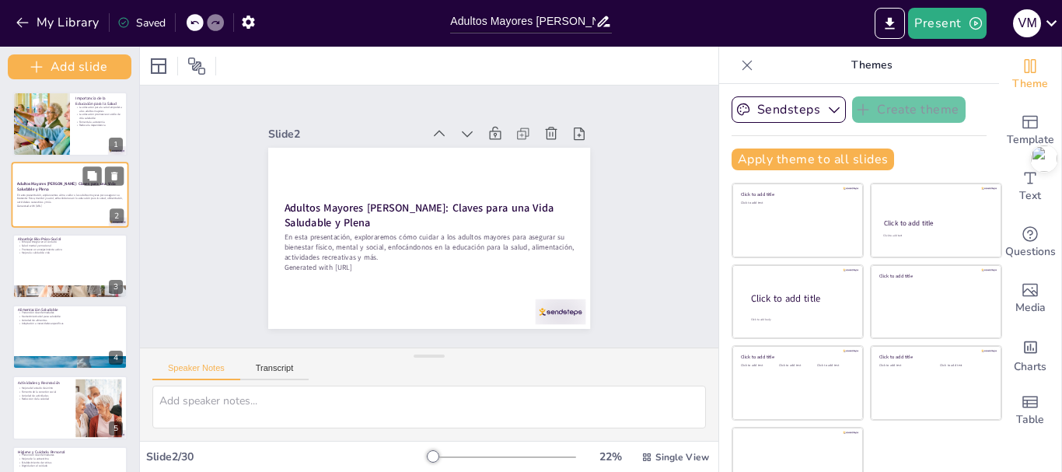
checkbox input "true"
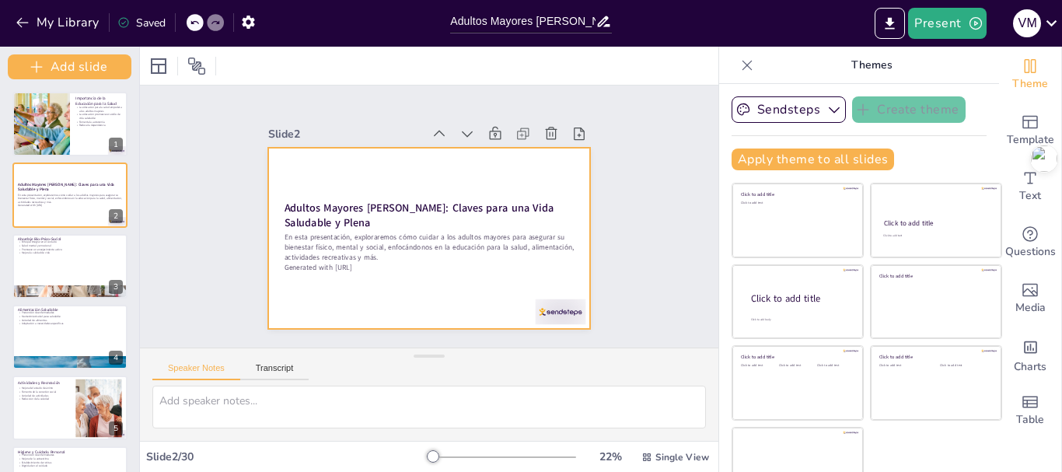
checkbox input "true"
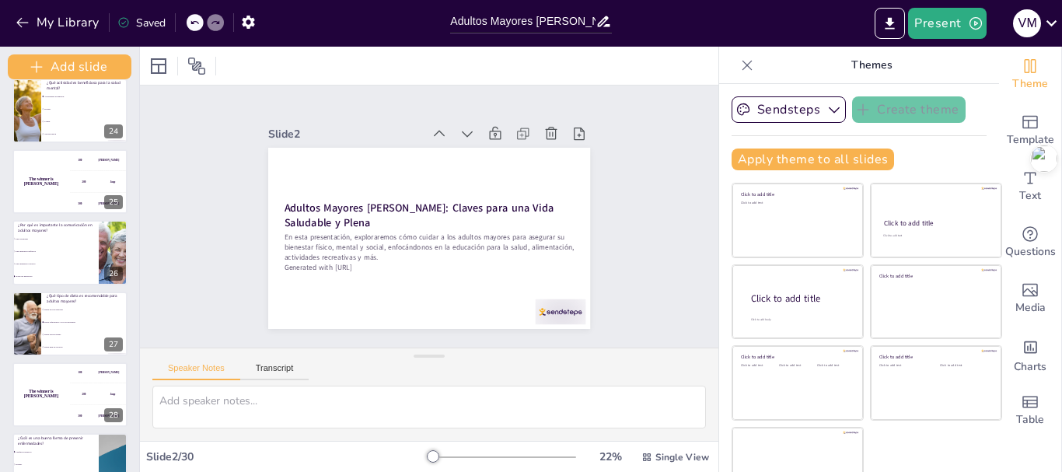
scroll to position [1754, 0]
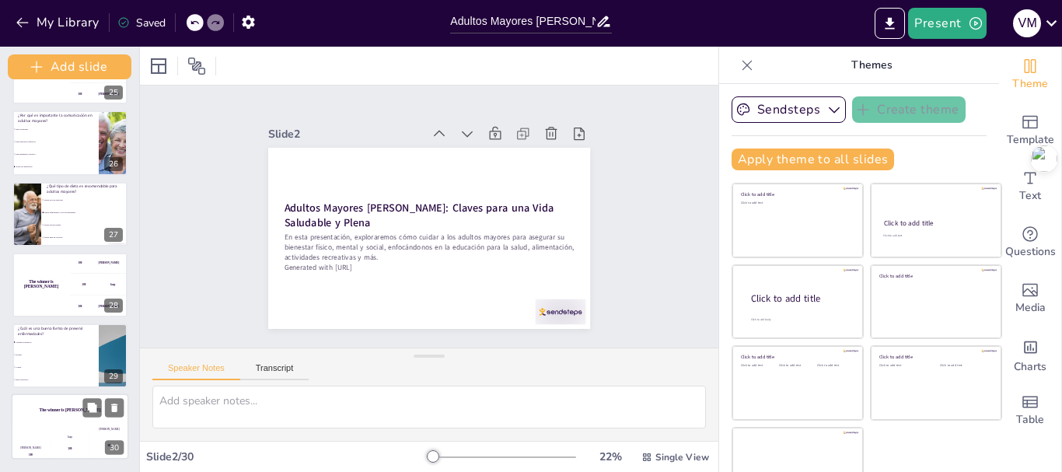
checkbox input "true"
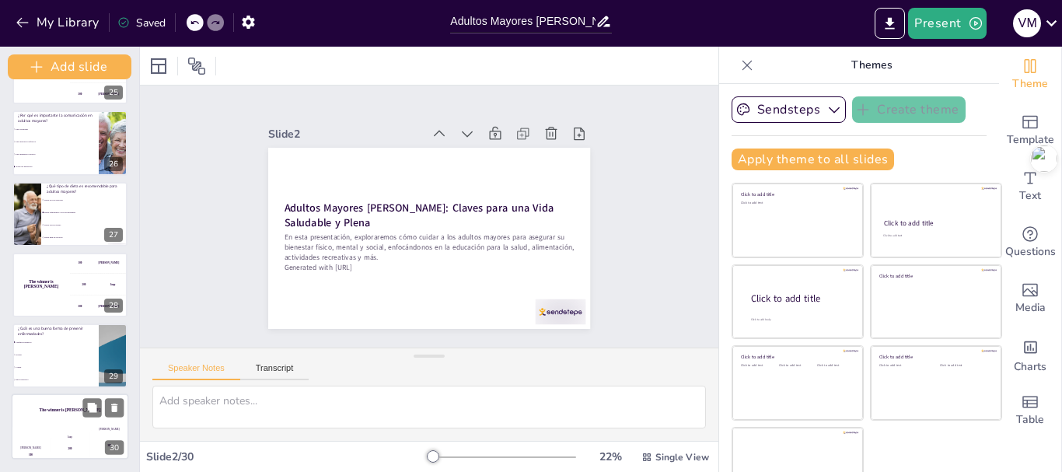
checkbox input "true"
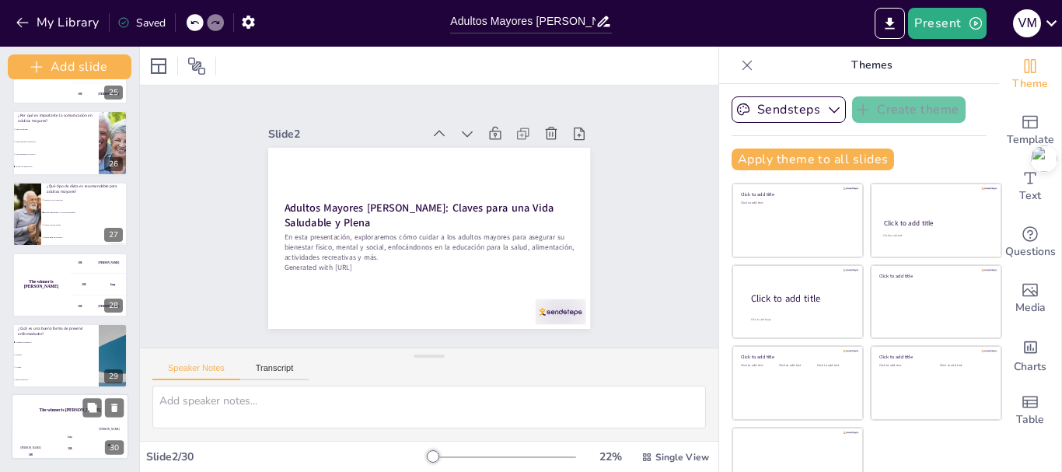
checkbox input "true"
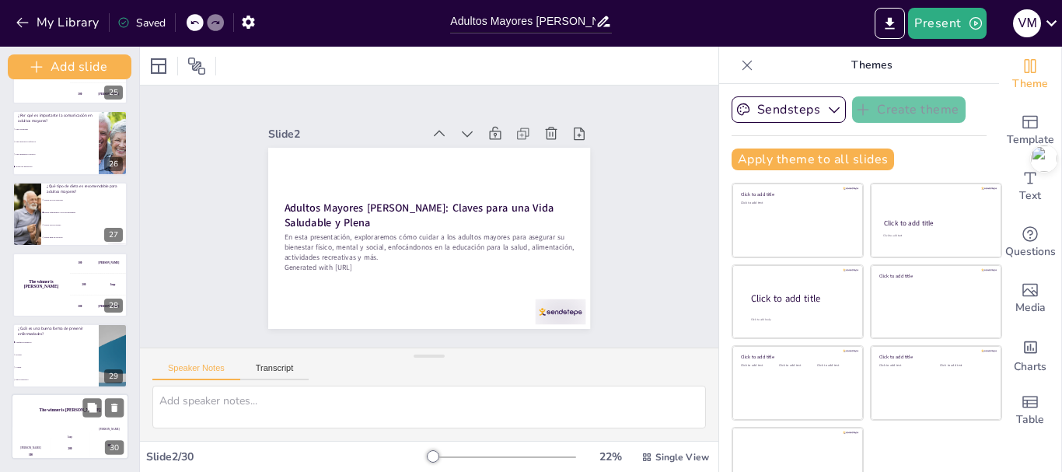
click at [67, 427] on div "Jaap 200" at bounding box center [70, 443] width 39 height 33
checkbox input "true"
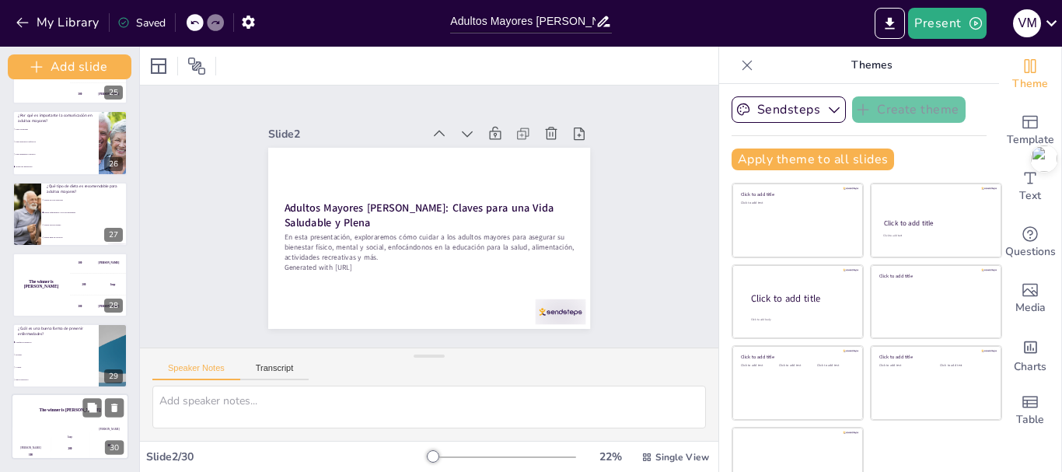
checkbox input "true"
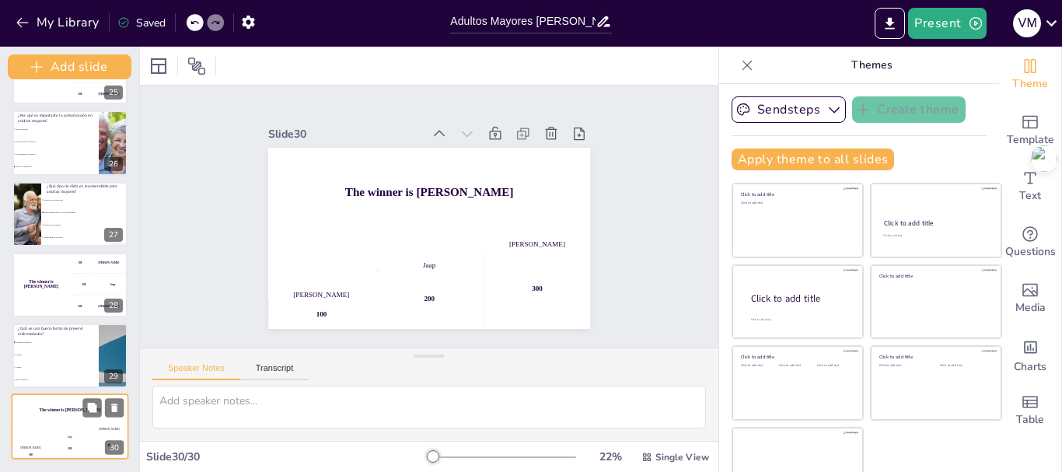
checkbox input "true"
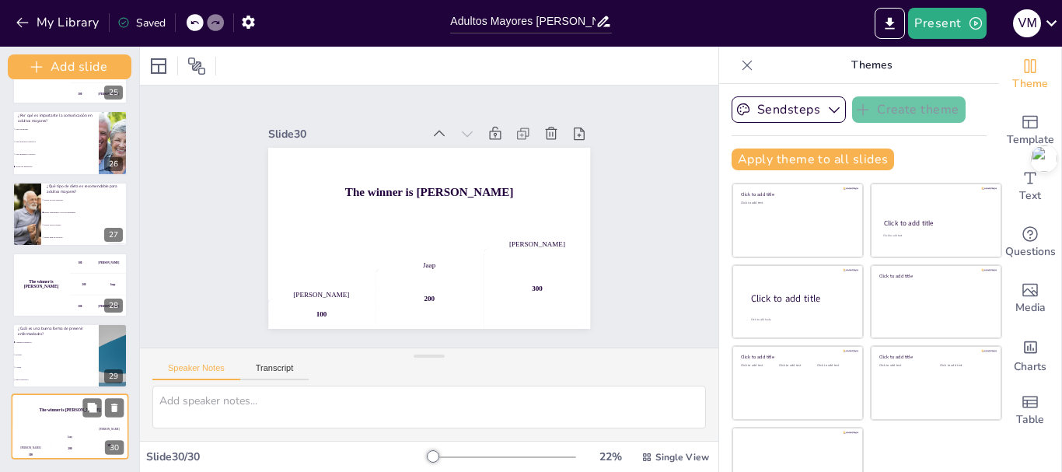
checkbox input "true"
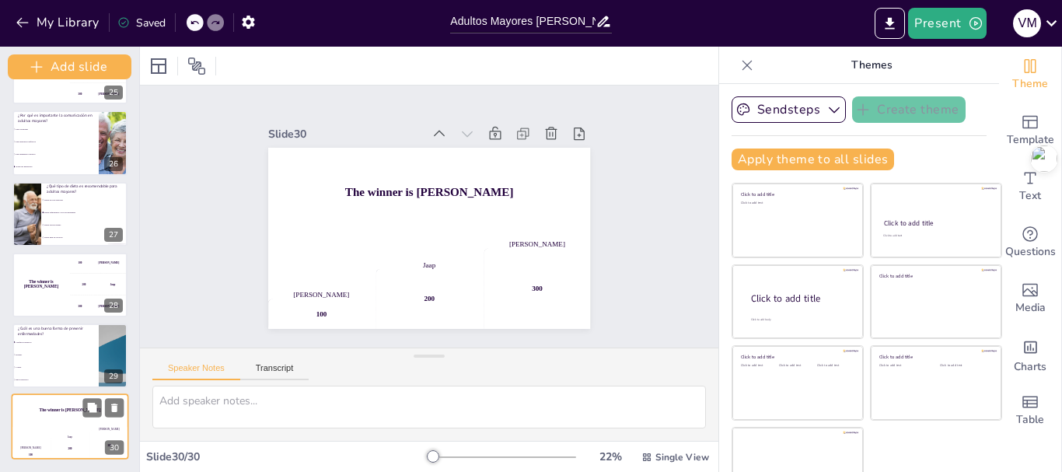
checkbox input "true"
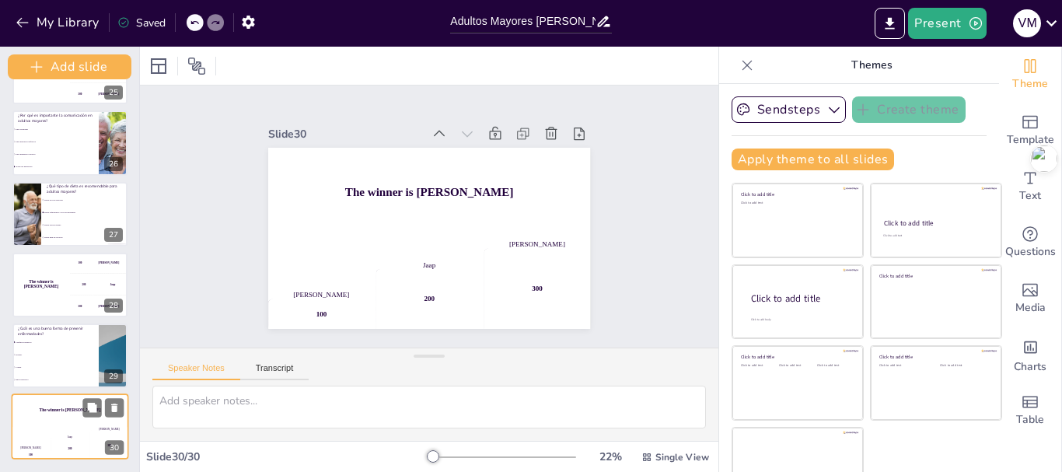
checkbox input "true"
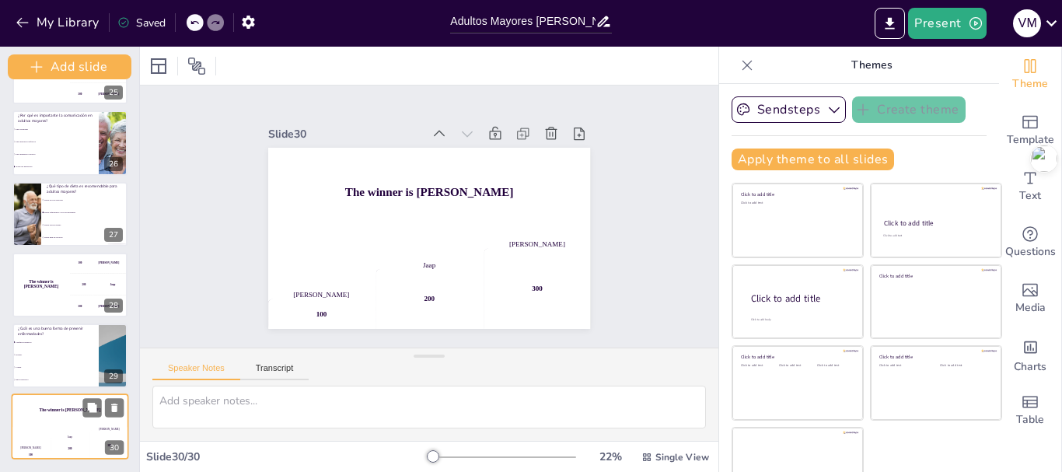
checkbox input "true"
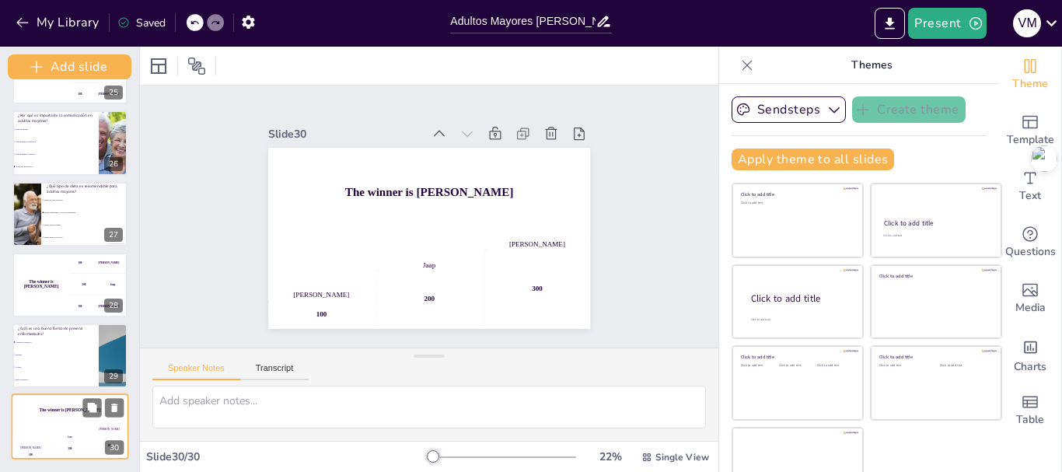
checkbox input "true"
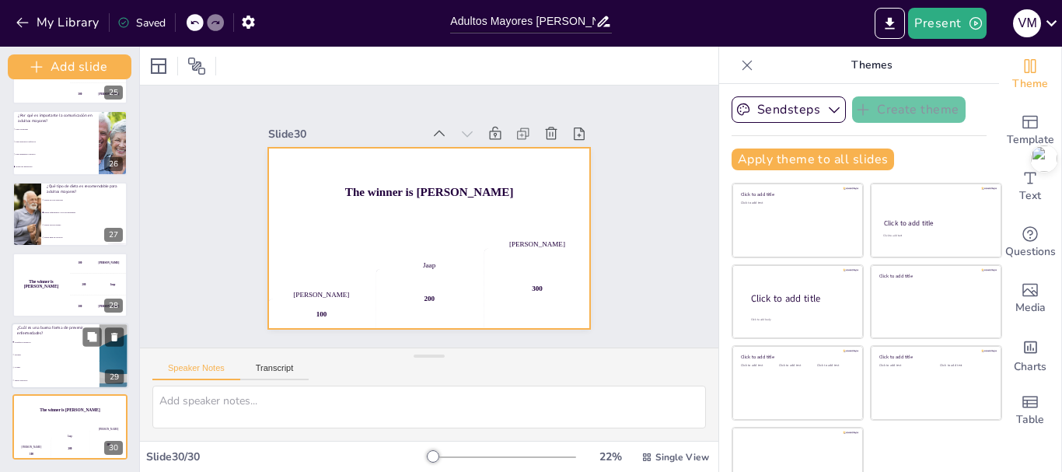
checkbox input "true"
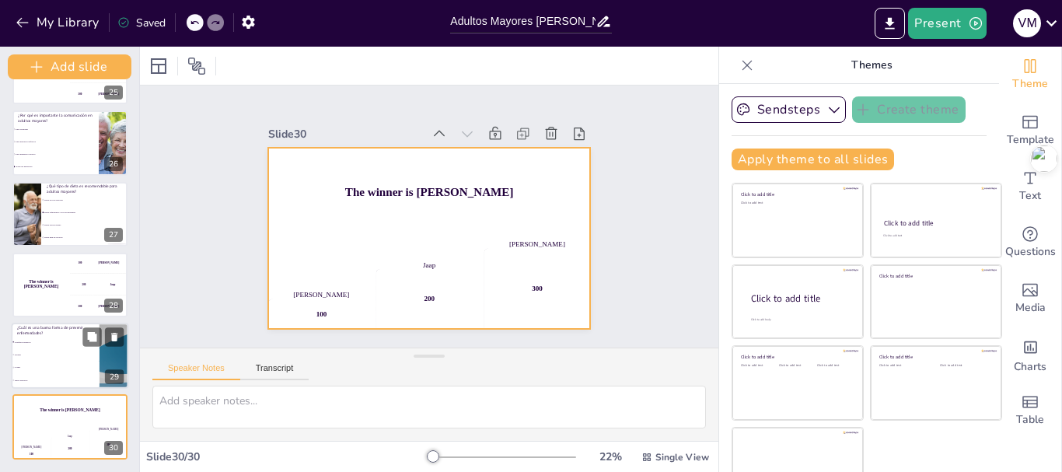
checkbox input "true"
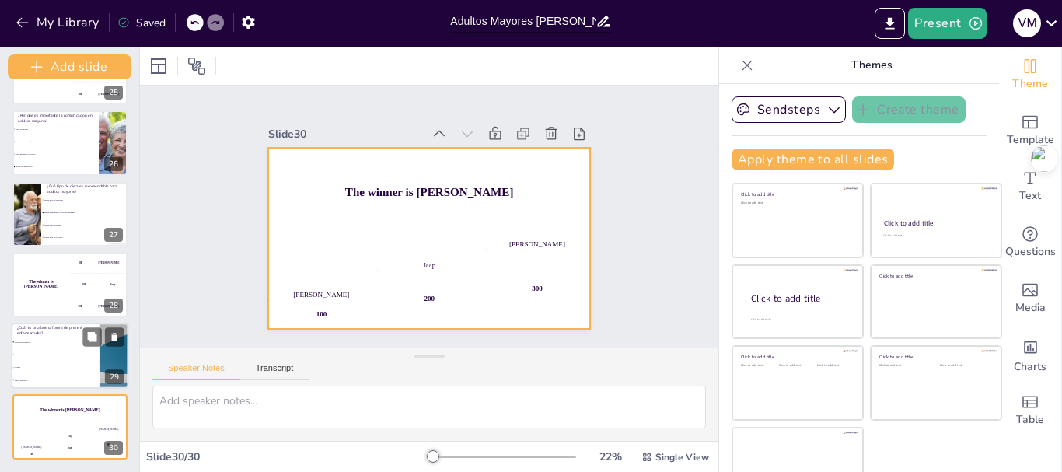
checkbox input "true"
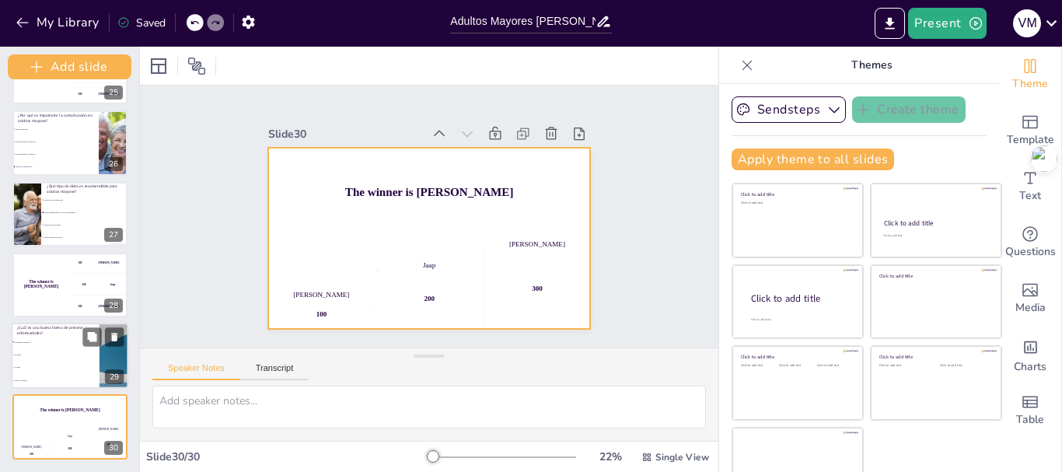
checkbox input "true"
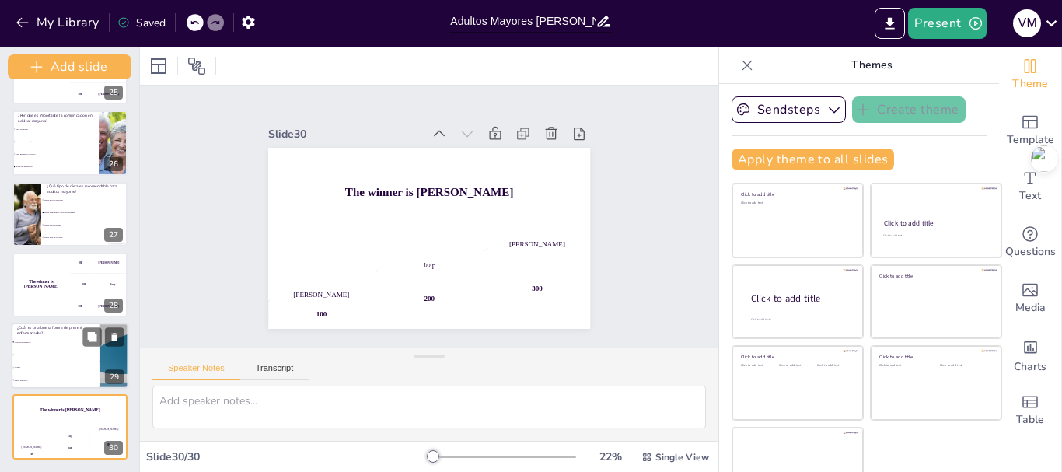
checkbox input "true"
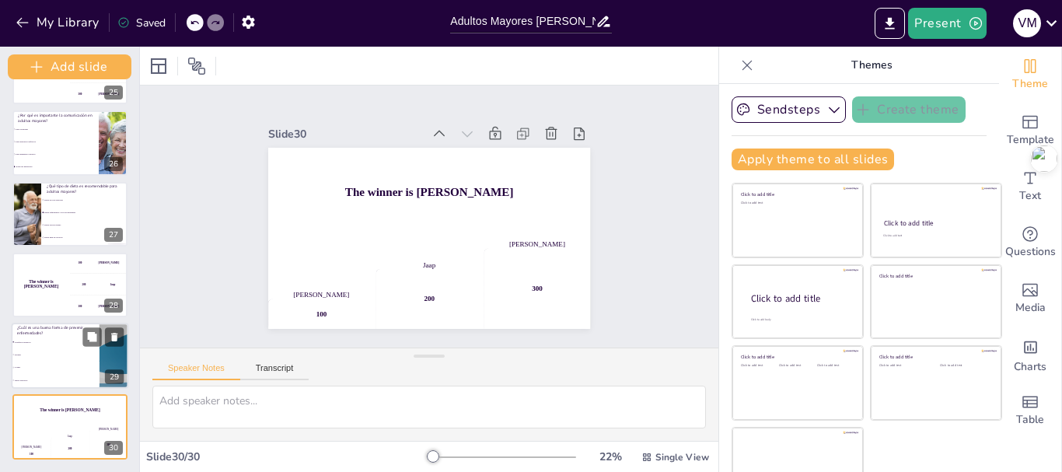
checkbox input "true"
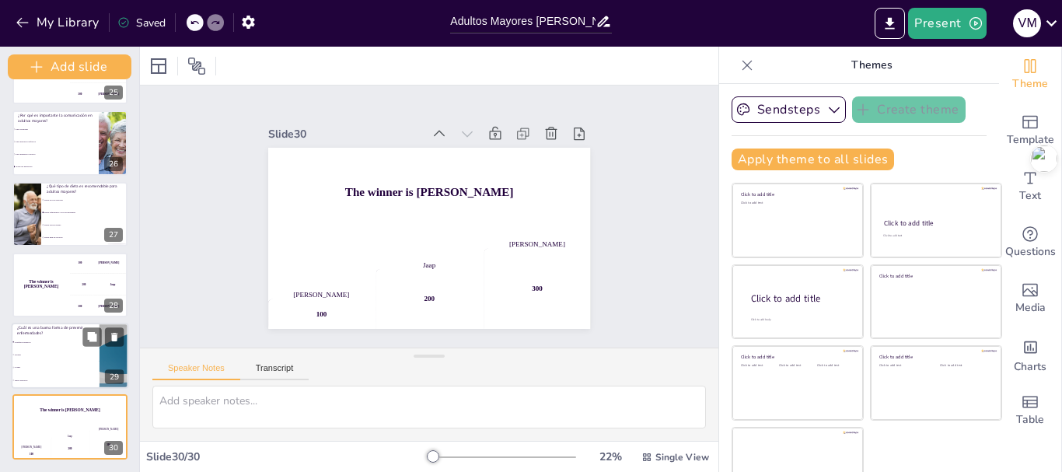
checkbox input "true"
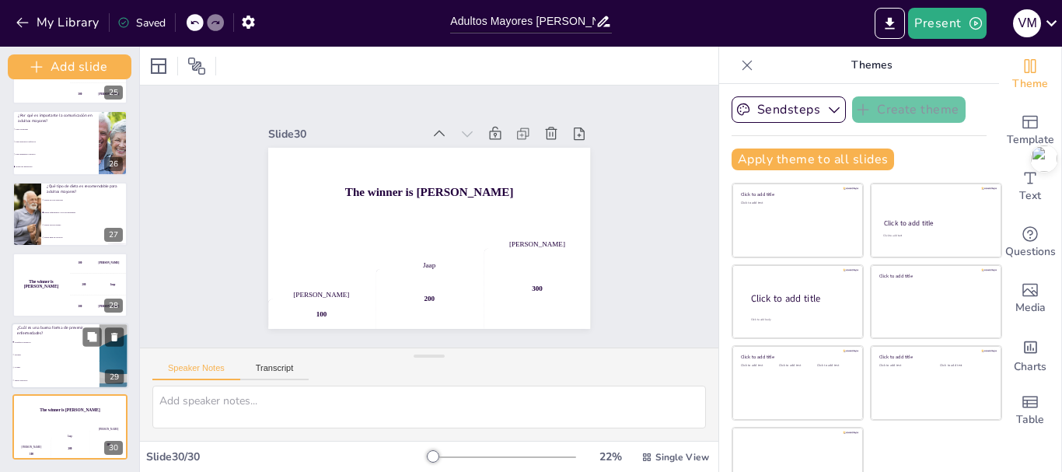
checkbox input "true"
click at [65, 354] on span "Dormir" at bounding box center [57, 354] width 84 height 2
type textarea "La respuesta correcta es "Chequeos médicos", que se menciona en la diapositiva …"
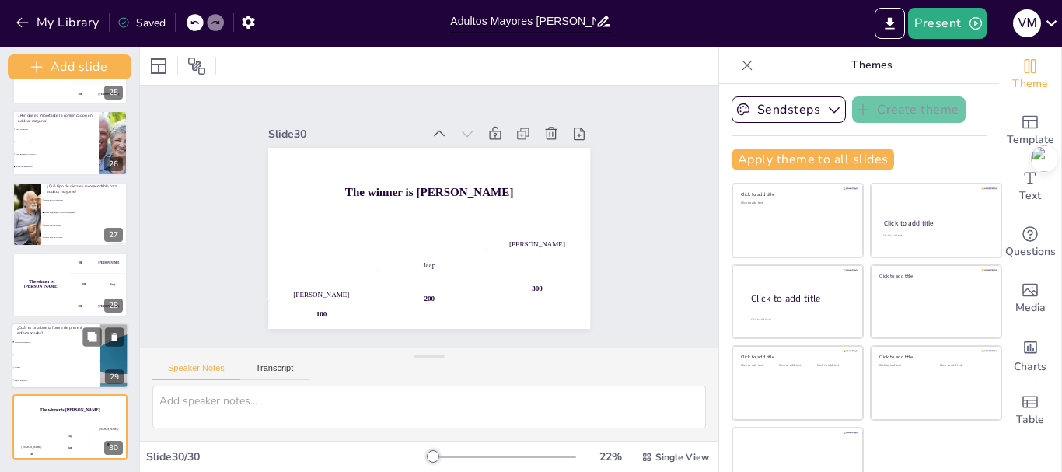
checkbox input "true"
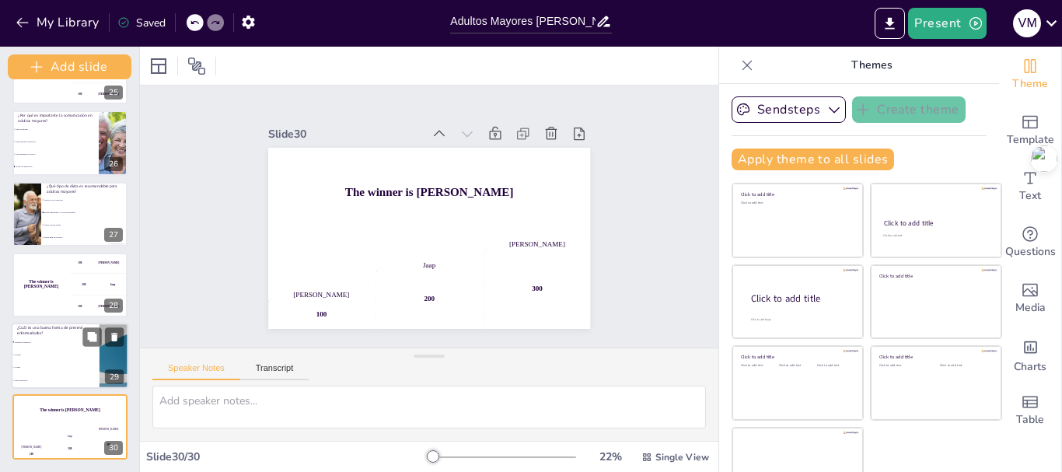
checkbox input "true"
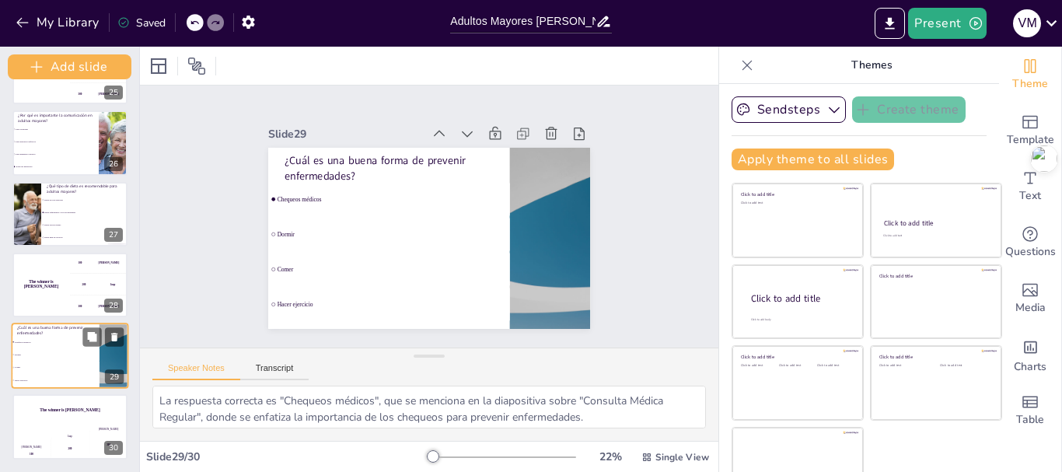
checkbox input "true"
click at [67, 281] on h4 "The winner is Niels 🏆" at bounding box center [41, 284] width 58 height 10
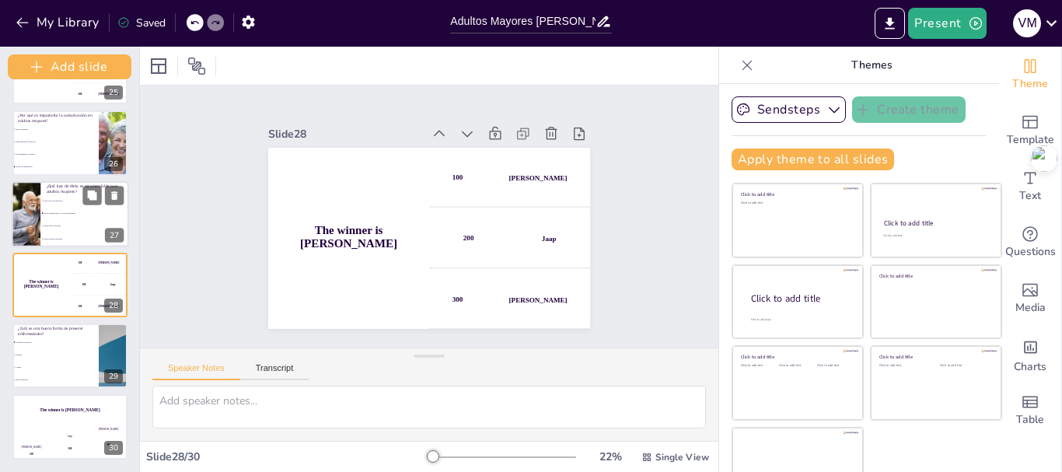
click at [69, 231] on li "Dieta alta en grasas" at bounding box center [84, 225] width 88 height 12
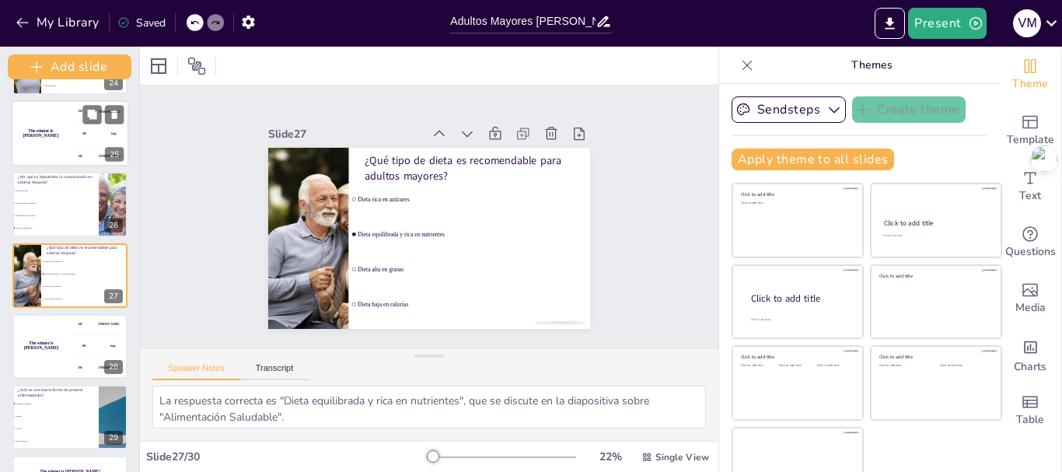
click at [75, 152] on div "300 Niels" at bounding box center [99, 156] width 58 height 22
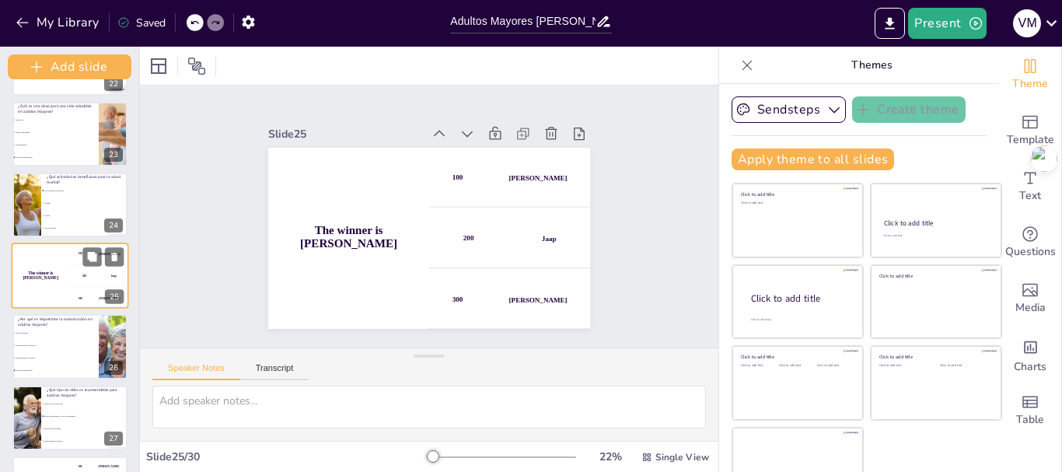
click at [75, 152] on li "Todas las anteriores" at bounding box center [55, 158] width 86 height 12
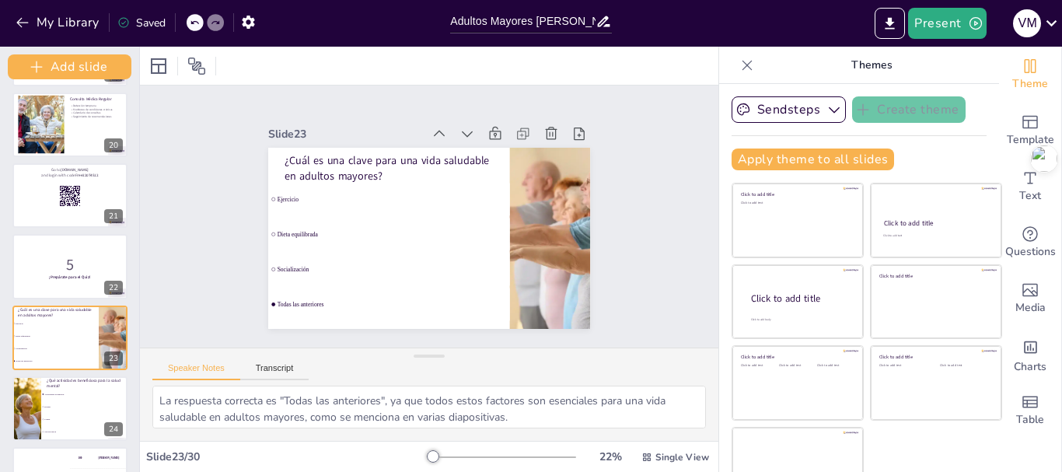
scroll to position [1316, 0]
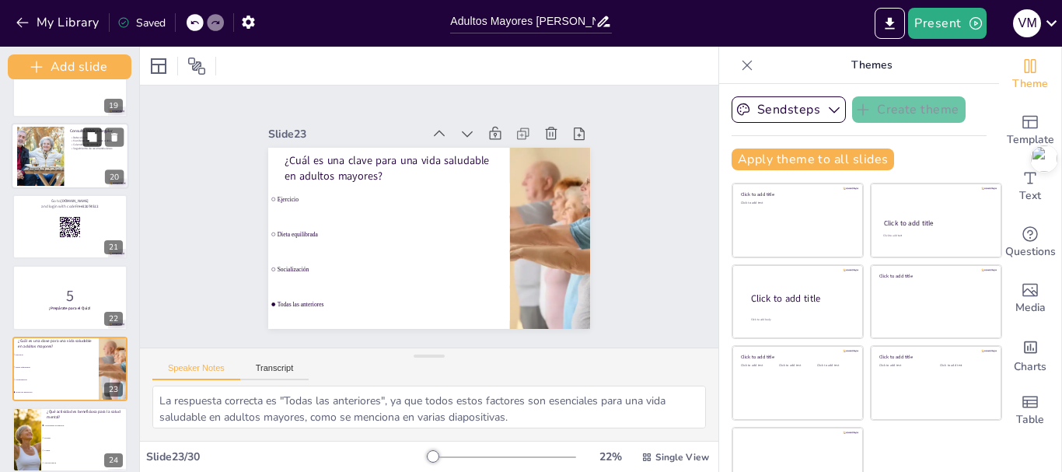
click at [92, 136] on icon at bounding box center [92, 136] width 9 height 9
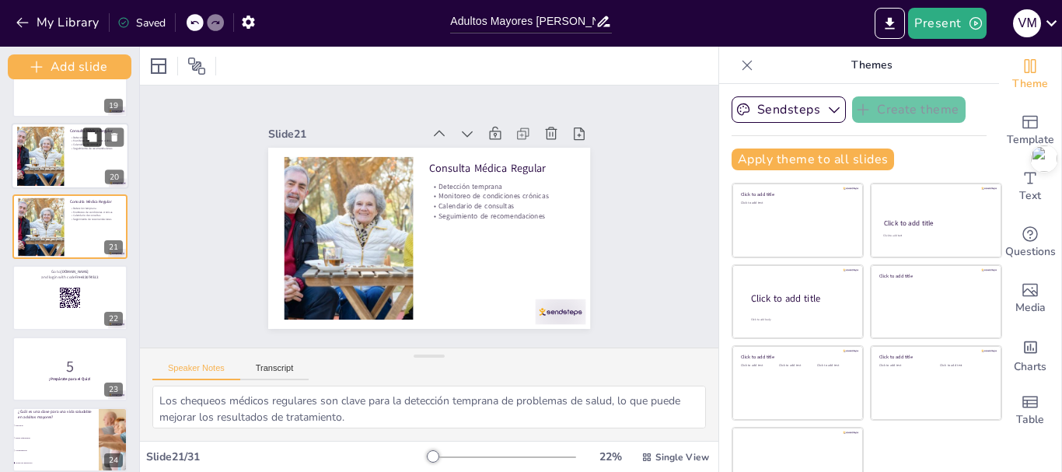
scroll to position [1267, 0]
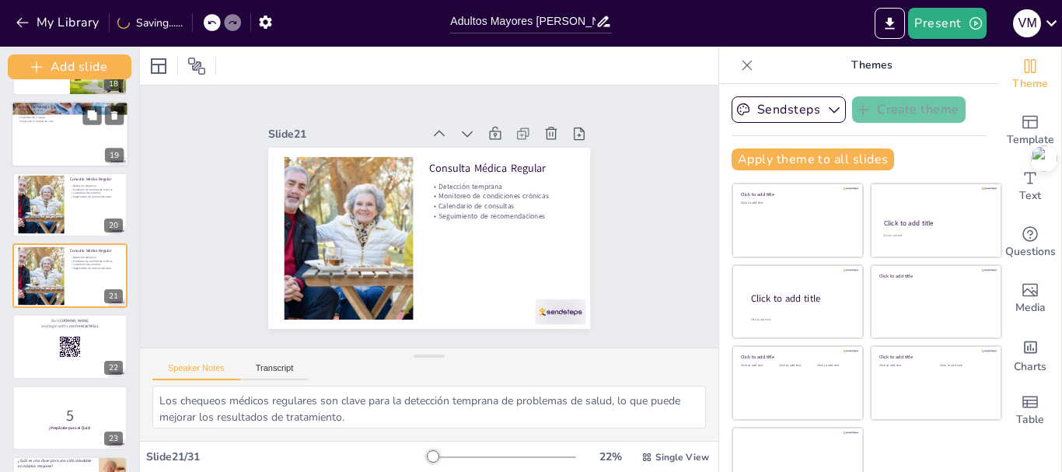
click at [74, 145] on div at bounding box center [70, 134] width 117 height 66
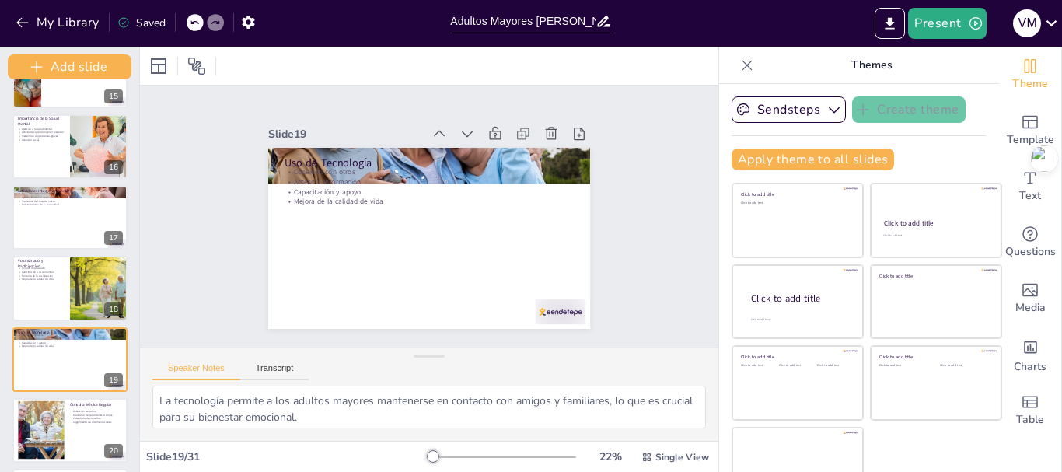
scroll to position [1032, 0]
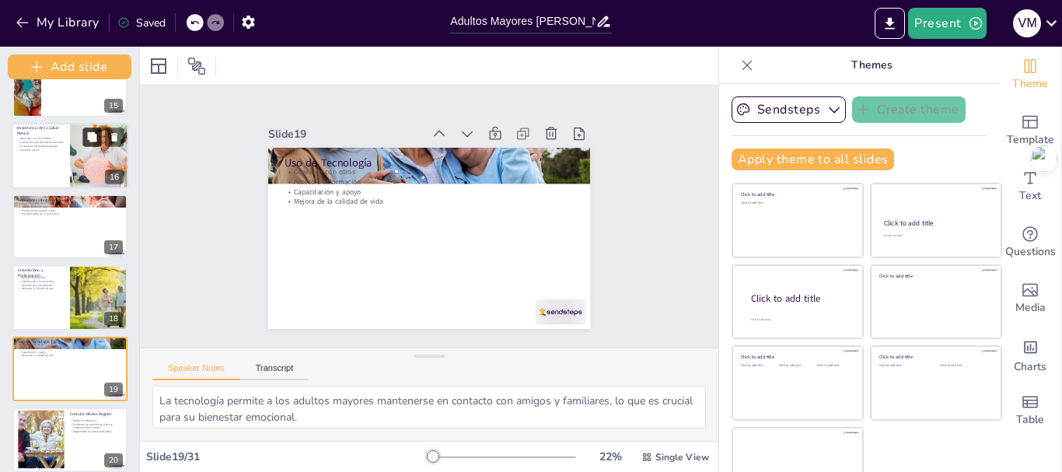
click at [90, 145] on button at bounding box center [91, 136] width 19 height 19
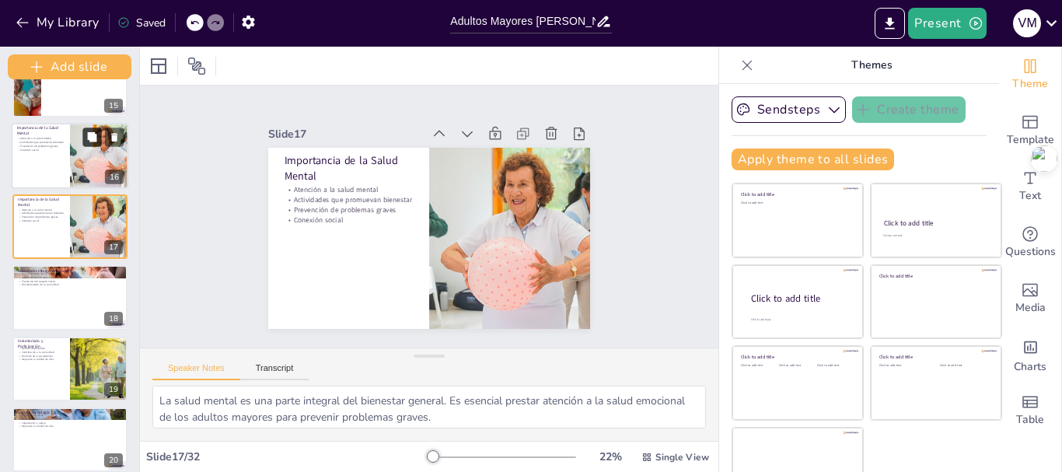
scroll to position [983, 0]
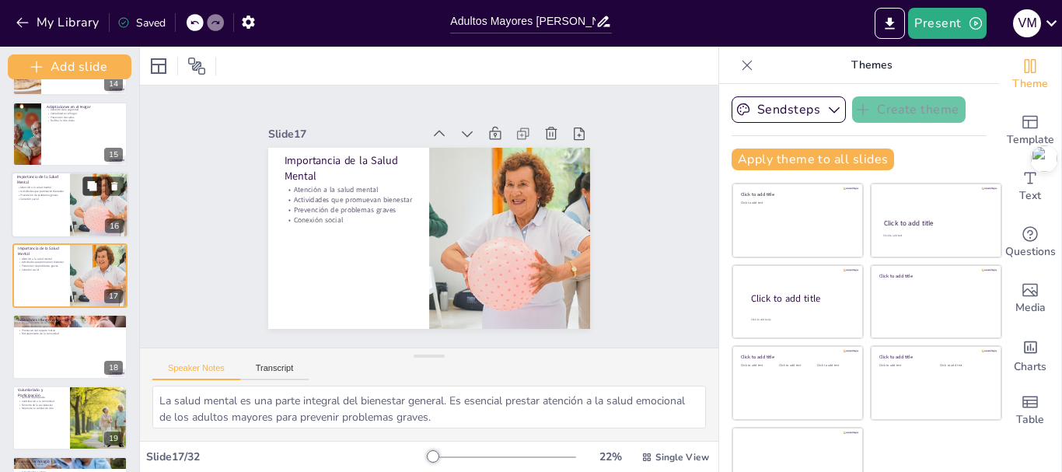
click at [90, 145] on div at bounding box center [69, 134] width 115 height 65
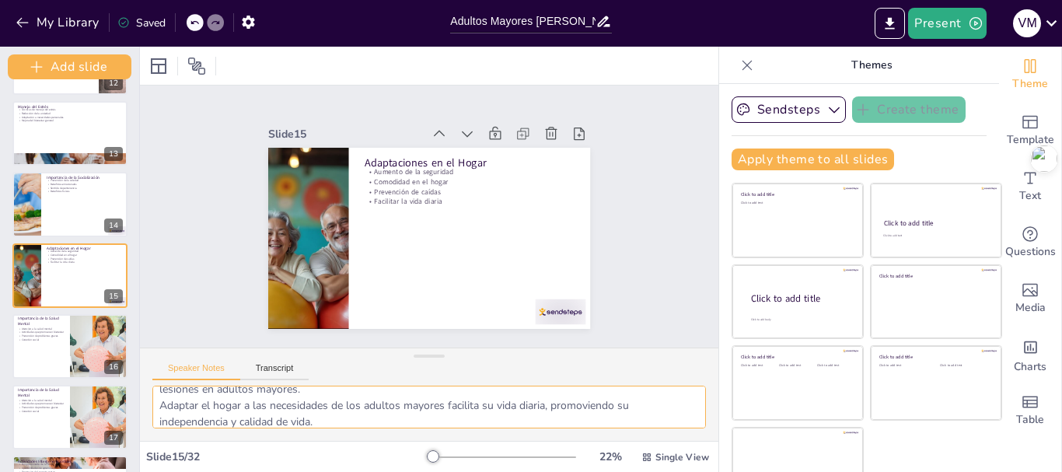
scroll to position [102, 0]
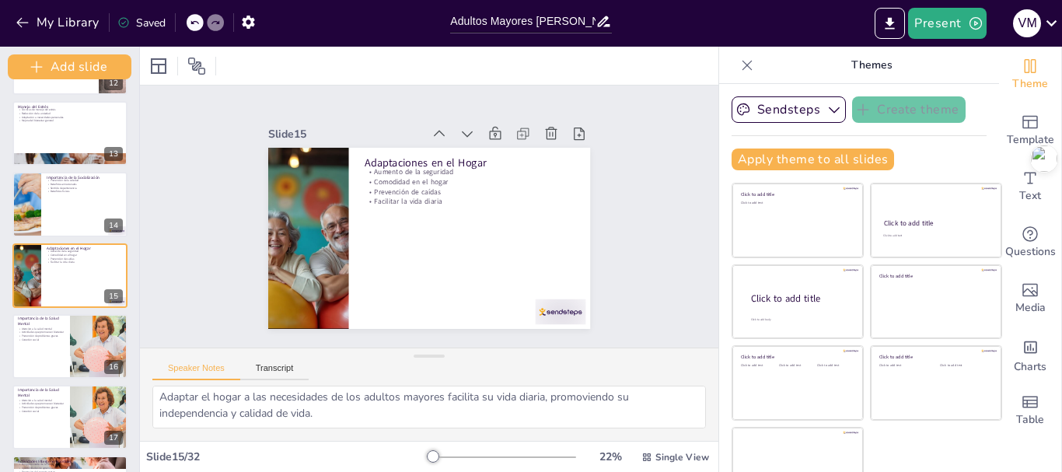
click at [971, 55] on div "Themes" at bounding box center [859, 65] width 280 height 37
click at [979, 29] on icon "button" at bounding box center [976, 24] width 16 height 16
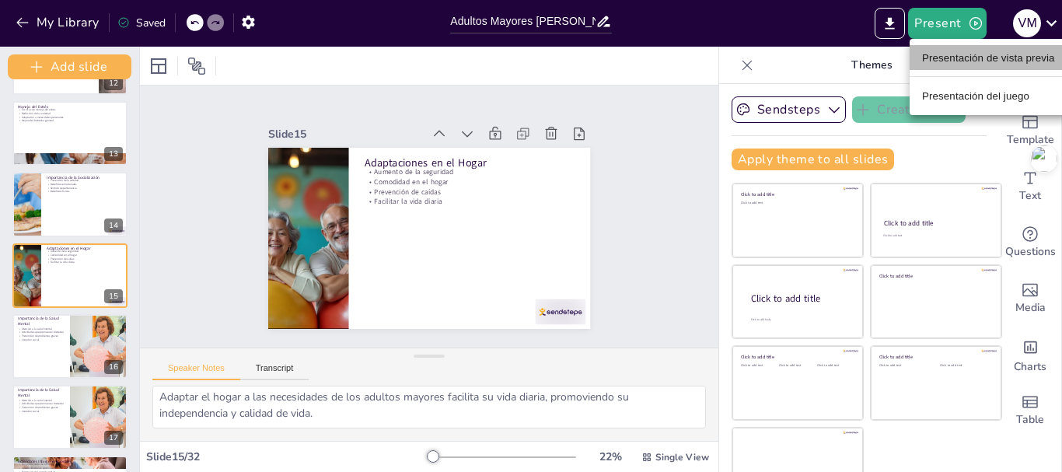
click at [976, 54] on font "Presentación de vista previa" at bounding box center [988, 58] width 133 height 12
